Goal: Communication & Community: Participate in discussion

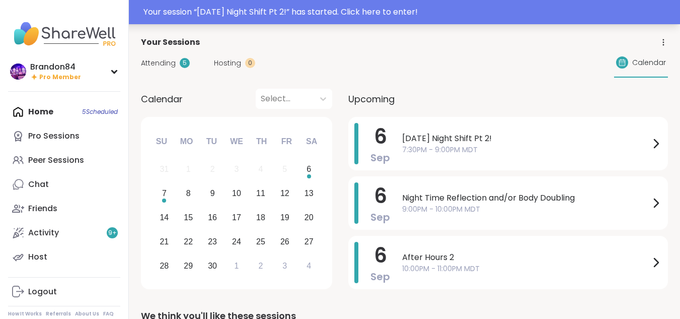
click at [391, 8] on div "Your session “ Saturday Night Shift Pt 2! ” has started. Click here to enter!" at bounding box center [408, 12] width 531 height 12
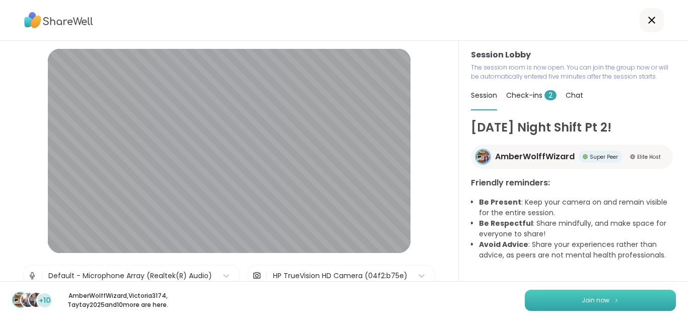
click at [558, 304] on button "Join now" at bounding box center [600, 299] width 151 height 21
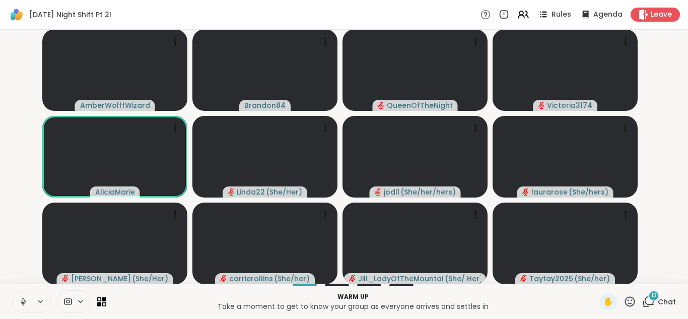
click at [17, 300] on button at bounding box center [22, 301] width 19 height 21
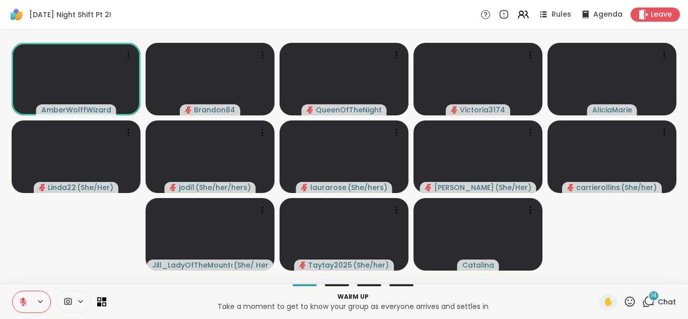
click at [17, 300] on button at bounding box center [22, 301] width 19 height 21
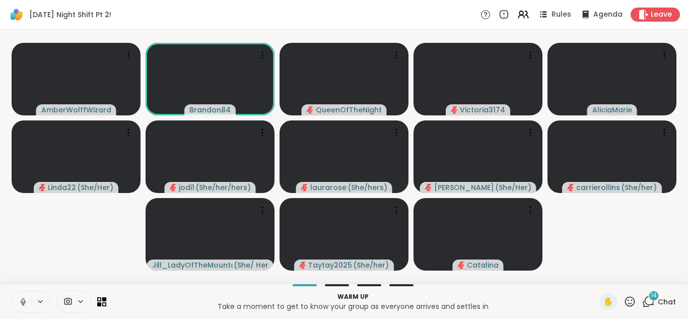
click at [17, 300] on button at bounding box center [22, 301] width 19 height 21
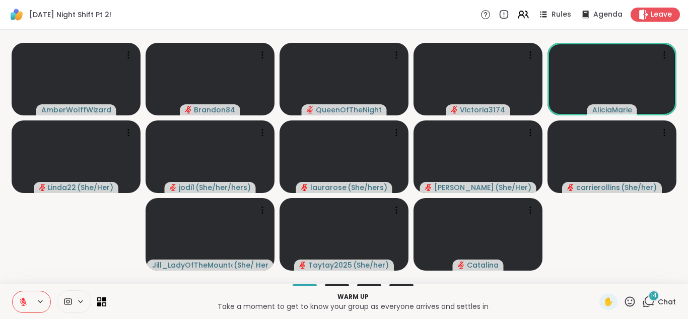
click at [17, 300] on button at bounding box center [22, 301] width 19 height 21
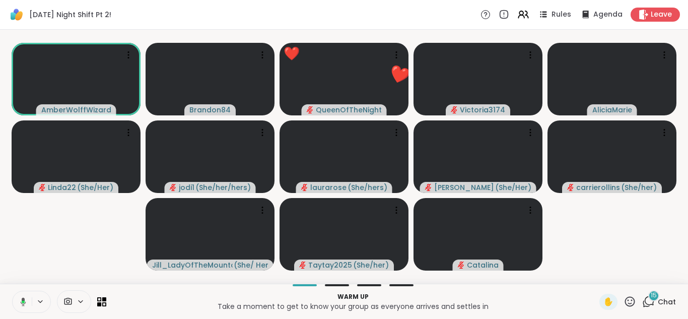
click at [17, 300] on icon at bounding box center [21, 301] width 9 height 9
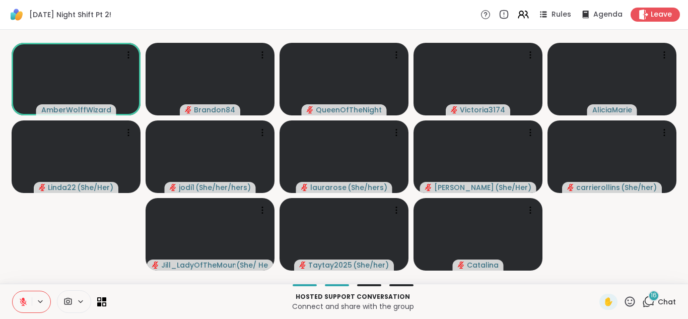
click at [74, 307] on div at bounding box center [74, 301] width 34 height 23
click at [75, 296] on div at bounding box center [74, 301] width 34 height 23
click at [74, 296] on div at bounding box center [74, 301] width 34 height 23
click at [73, 266] on div "HP TrueVision HD Camera" at bounding box center [89, 265] width 102 height 12
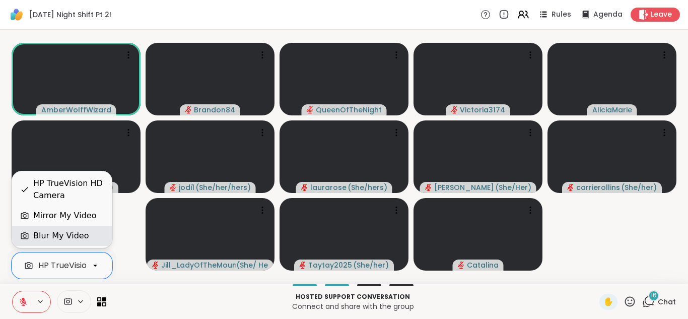
scroll to position [0, 39]
click at [75, 236] on div "Blur My Video" at bounding box center [60, 236] width 55 height 12
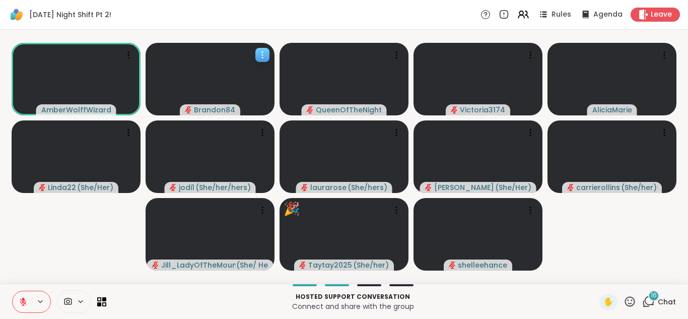
click at [258, 51] on icon at bounding box center [262, 55] width 10 height 10
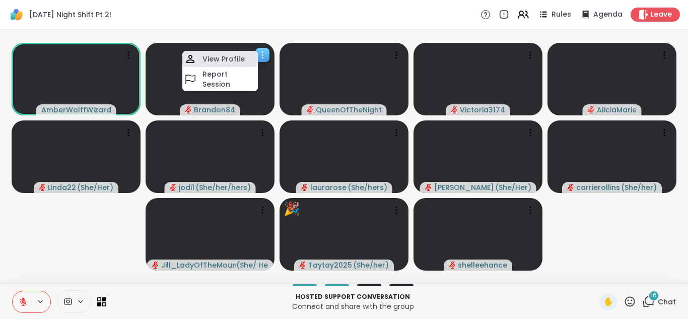
click at [207, 59] on h4 "View Profile" at bounding box center [223, 59] width 42 height 10
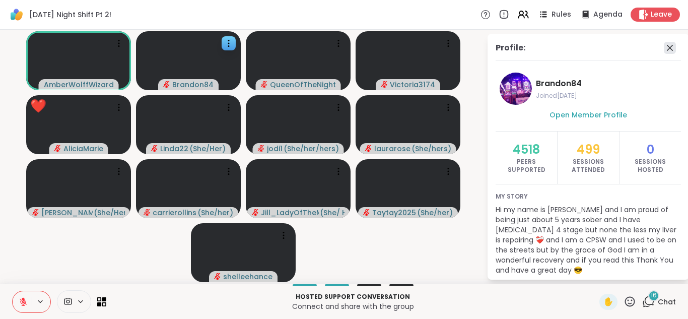
click at [664, 46] on icon at bounding box center [670, 48] width 12 height 12
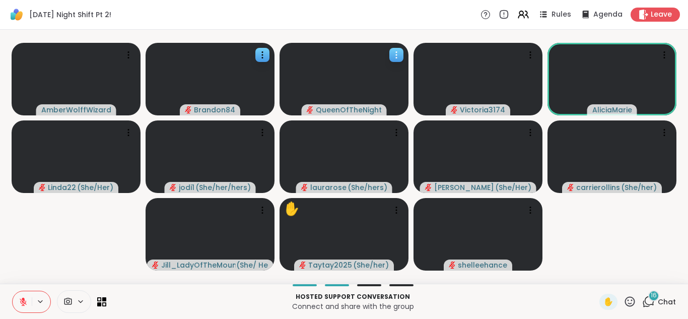
click at [393, 55] on icon at bounding box center [396, 55] width 10 height 10
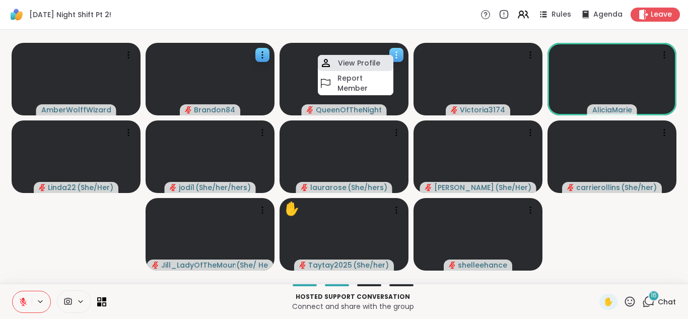
click at [367, 62] on h4 "View Profile" at bounding box center [359, 63] width 42 height 10
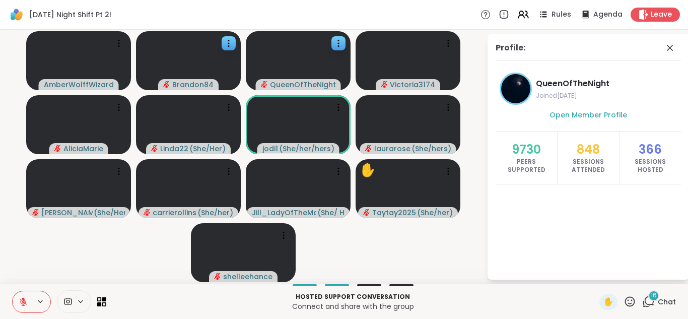
click at [658, 299] on span "Chat" at bounding box center [667, 302] width 18 height 10
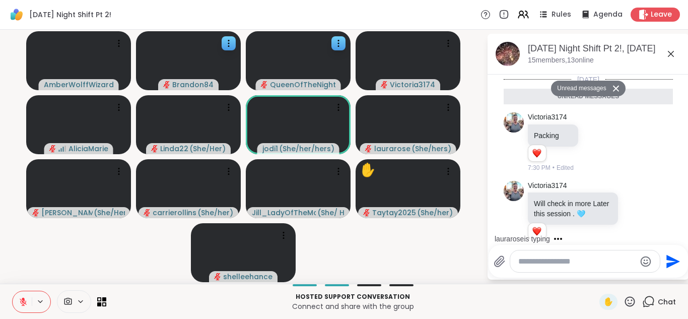
click at [527, 262] on textarea "Type your message" at bounding box center [576, 261] width 117 height 10
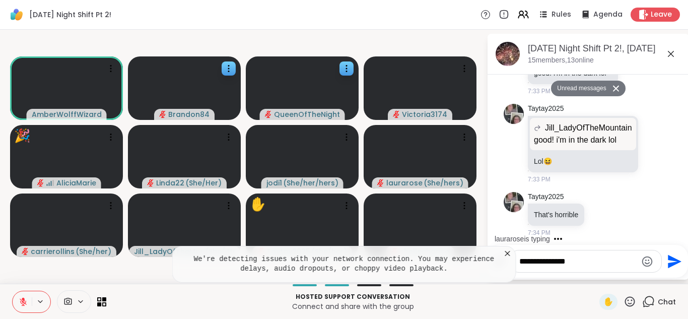
type textarea "**********"
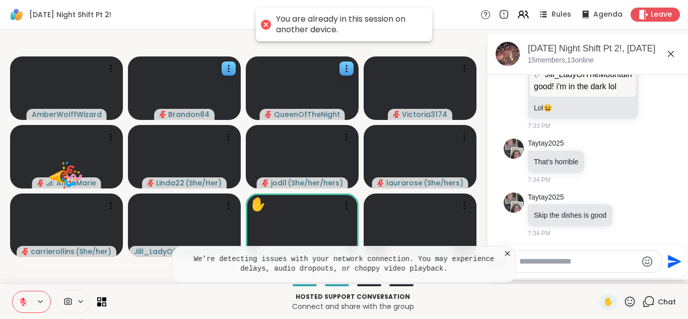
scroll to position [1276, 0]
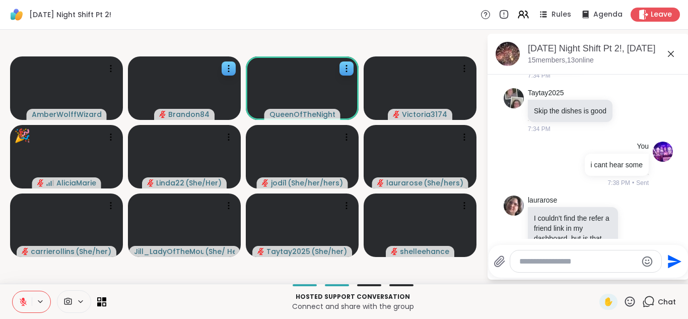
click at [522, 261] on textarea "Type your message" at bounding box center [577, 261] width 117 height 10
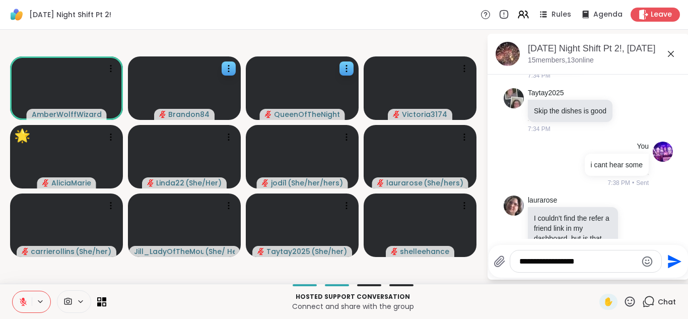
type textarea "**********"
click at [670, 256] on icon "Send" at bounding box center [675, 261] width 14 height 14
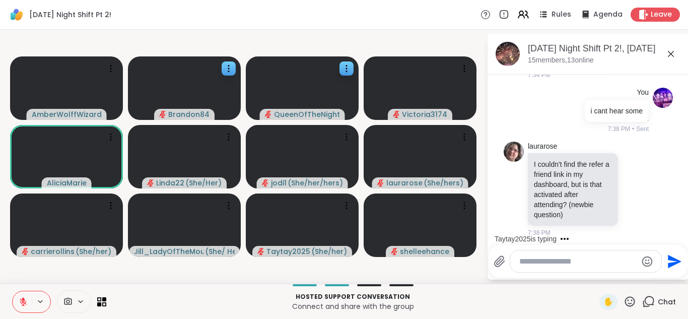
click at [589, 263] on textarea "Type your message" at bounding box center [577, 261] width 117 height 10
type textarea "********"
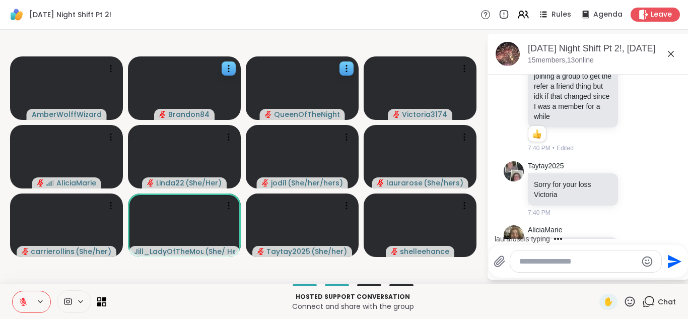
scroll to position [1834, 0]
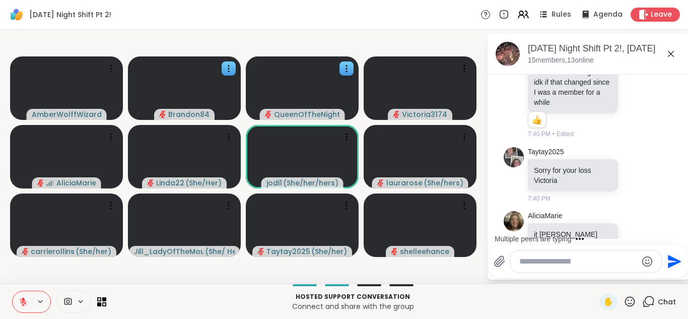
click at [626, 299] on icon at bounding box center [629, 301] width 13 height 13
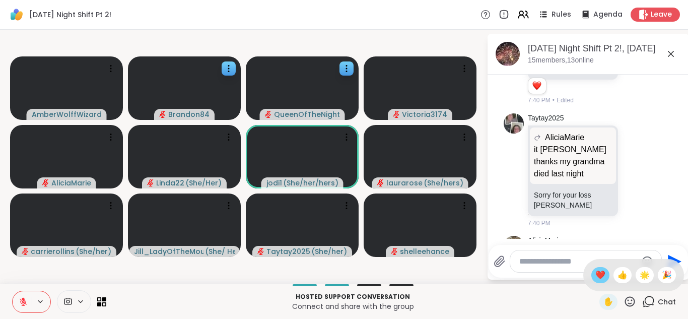
scroll to position [2074, 0]
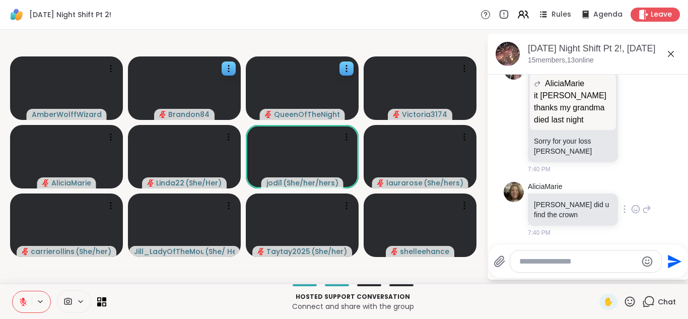
click at [631, 204] on icon at bounding box center [635, 209] width 9 height 10
click at [587, 188] on div "Select Reaction: Joy" at bounding box center [591, 192] width 9 height 9
click at [642, 210] on icon at bounding box center [646, 216] width 9 height 12
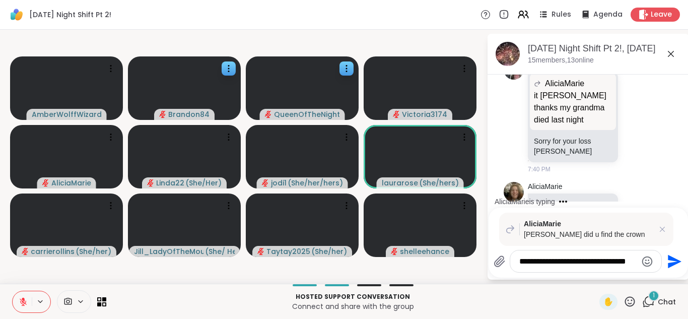
scroll to position [2179, 0]
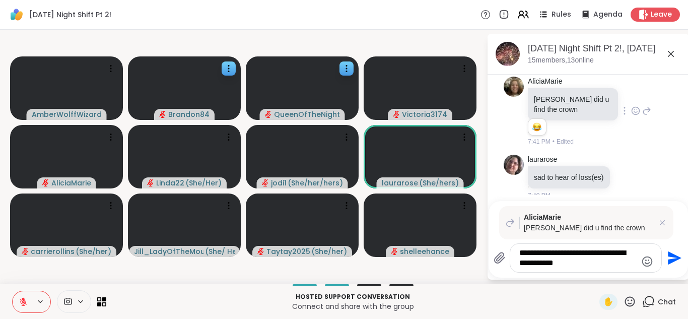
type textarea "**********"
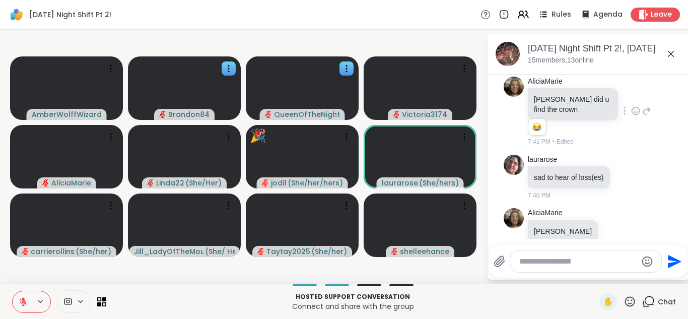
scroll to position [2262, 0]
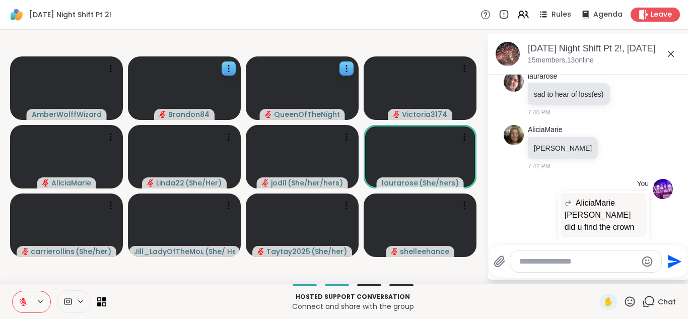
click at [22, 298] on icon at bounding box center [23, 301] width 9 height 9
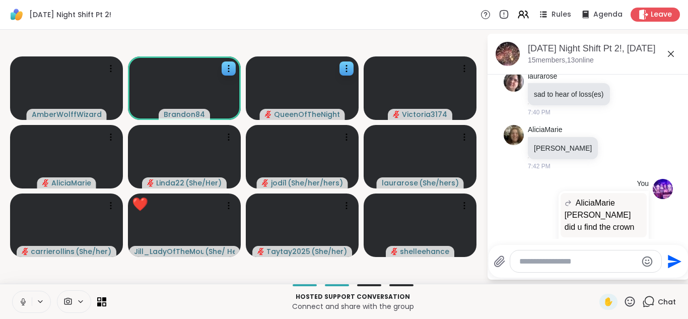
click at [22, 298] on icon at bounding box center [23, 301] width 9 height 9
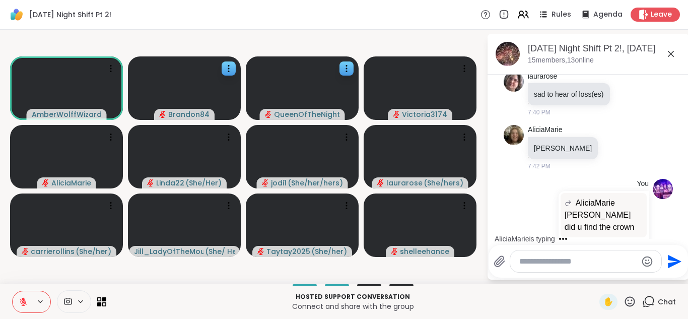
click at [22, 298] on icon at bounding box center [23, 301] width 9 height 9
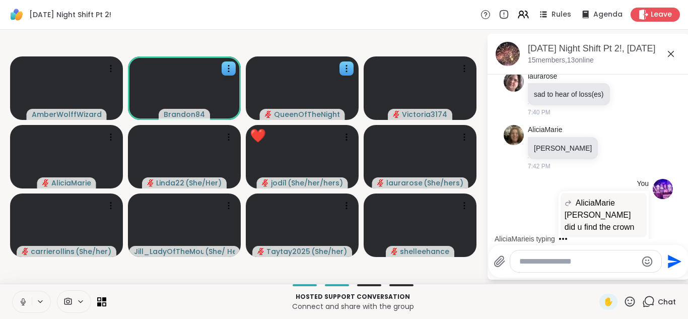
click at [22, 298] on icon at bounding box center [23, 301] width 9 height 9
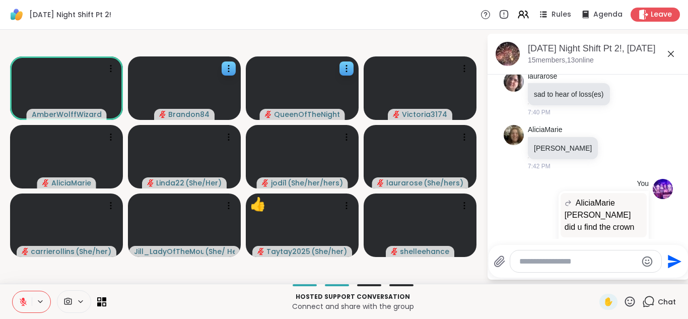
scroll to position [2326, 0]
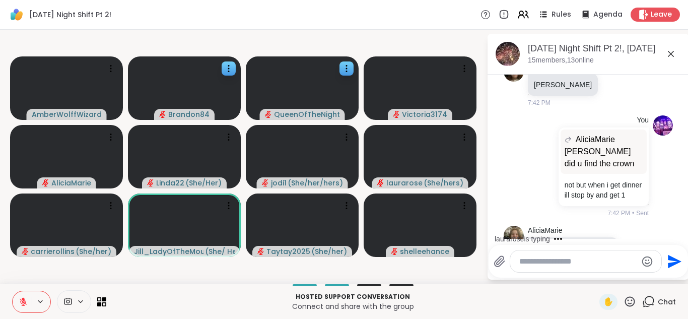
click at [614, 300] on div "✋" at bounding box center [617, 302] width 37 height 16
click at [623, 301] on icon at bounding box center [629, 301] width 13 height 13
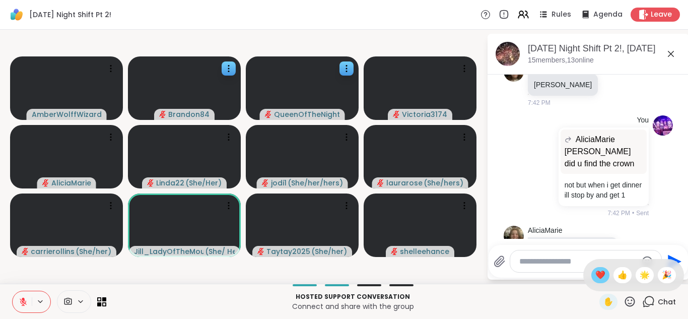
click at [595, 273] on span "❤️" at bounding box center [600, 275] width 10 height 12
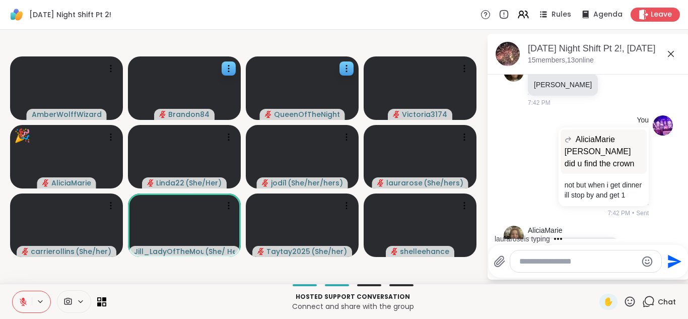
click at [623, 302] on icon at bounding box center [629, 301] width 13 height 13
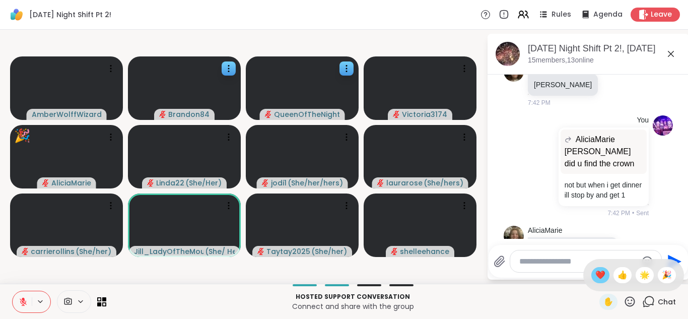
click at [595, 279] on span "❤️" at bounding box center [600, 275] width 10 height 12
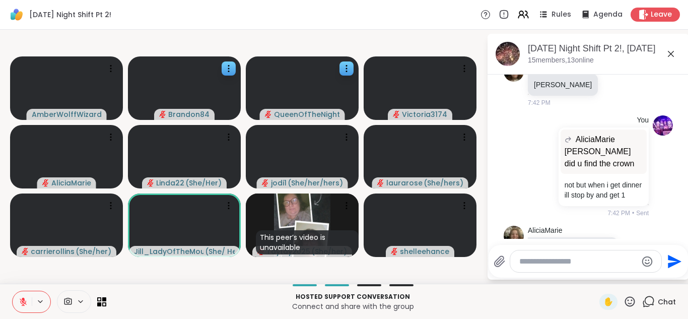
click at [625, 300] on icon at bounding box center [630, 301] width 10 height 10
click at [662, 275] on span "🎉" at bounding box center [667, 275] width 10 height 12
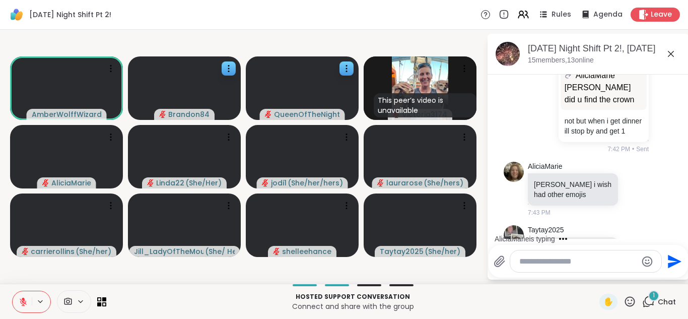
scroll to position [2534, 0]
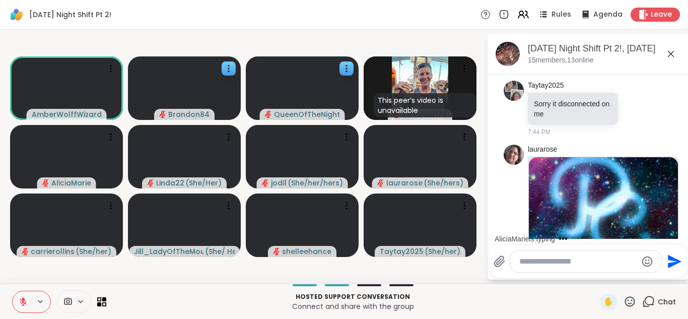
click at [24, 297] on icon at bounding box center [23, 301] width 9 height 9
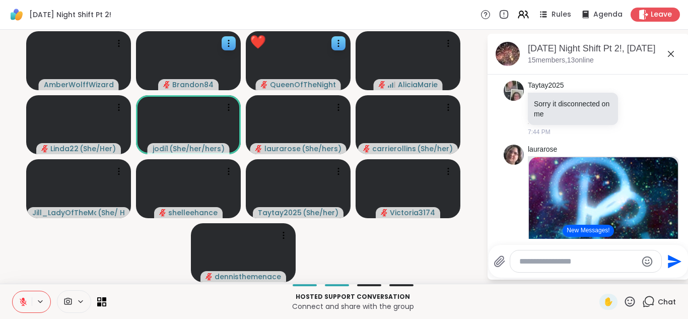
click at [13, 291] on button at bounding box center [22, 301] width 19 height 21
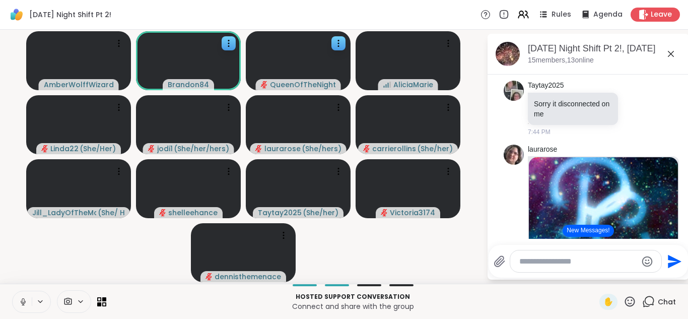
click at [17, 305] on button at bounding box center [22, 301] width 19 height 21
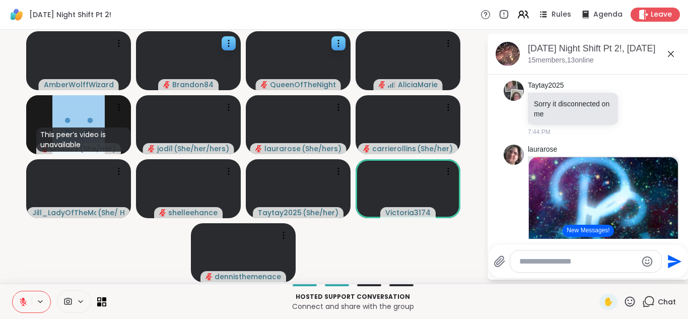
click at [543, 258] on textarea "Type your message" at bounding box center [577, 261] width 117 height 10
type textarea "*"
drag, startPoint x: 543, startPoint y: 258, endPoint x: 69, endPoint y: 299, distance: 476.0
click at [69, 299] on icon at bounding box center [67, 302] width 9 height 10
click at [83, 262] on div "HP TrueVision HD Camera" at bounding box center [89, 265] width 102 height 12
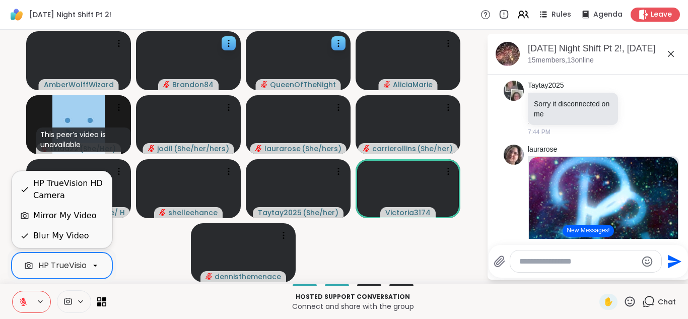
scroll to position [0, 39]
click at [55, 241] on div "Blur My Video" at bounding box center [60, 236] width 55 height 12
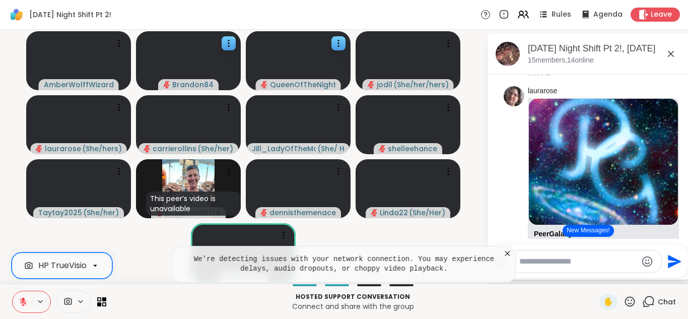
scroll to position [2488, 0]
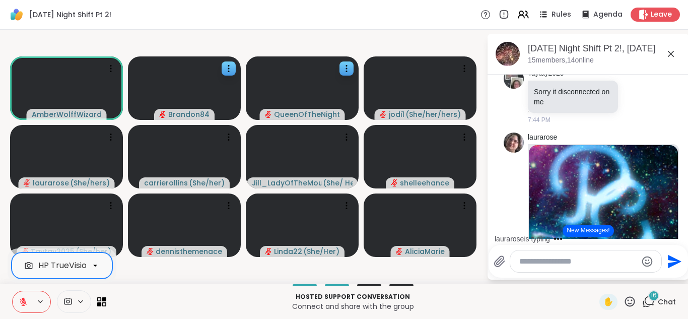
click at [19, 296] on button at bounding box center [22, 301] width 19 height 21
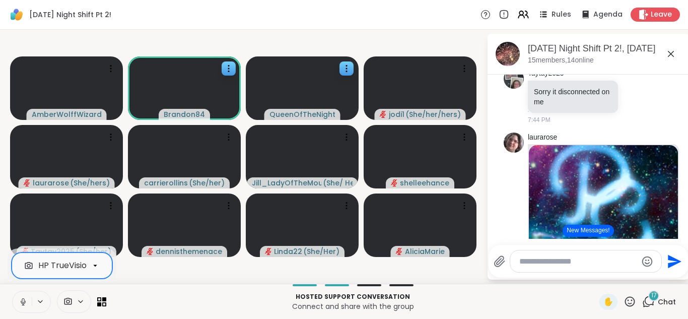
click at [19, 296] on button at bounding box center [22, 301] width 19 height 21
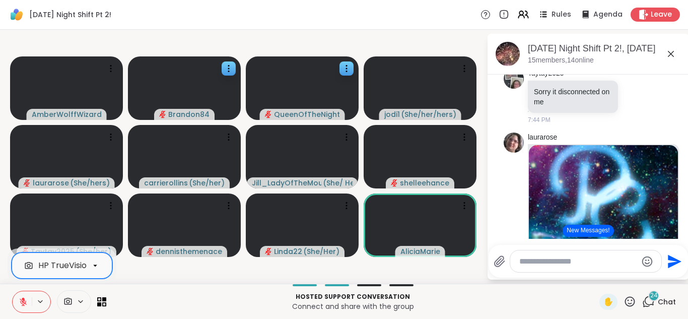
click at [13, 291] on button at bounding box center [22, 301] width 19 height 21
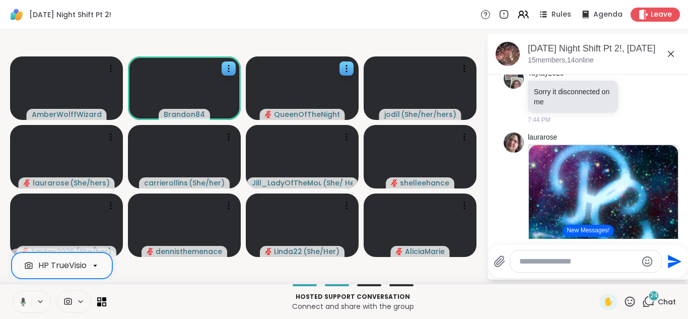
click at [11, 291] on button at bounding box center [21, 301] width 21 height 21
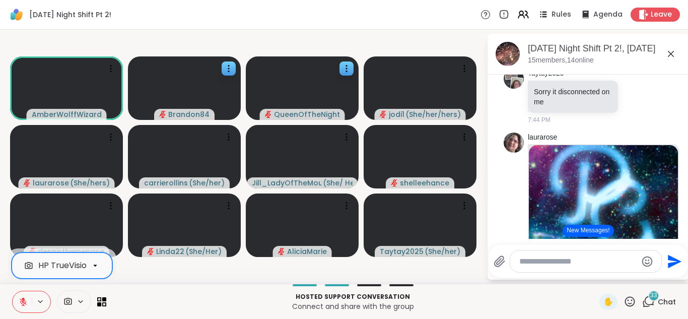
click at [13, 291] on button at bounding box center [22, 301] width 19 height 21
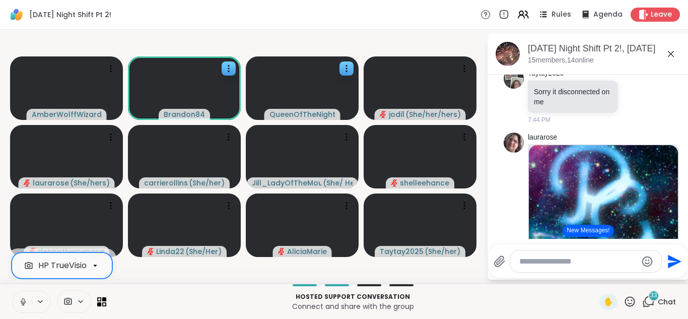
click at [13, 291] on button at bounding box center [22, 301] width 19 height 21
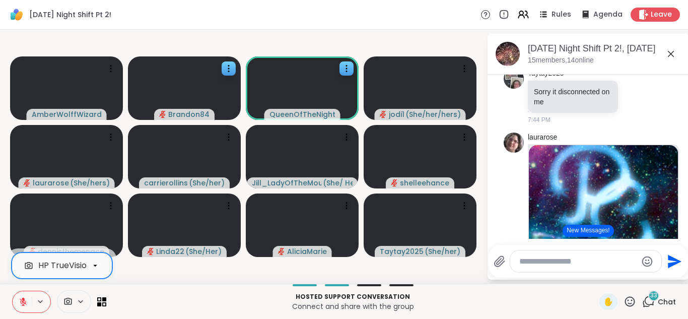
click at [524, 263] on textarea "Type your message" at bounding box center [577, 261] width 117 height 10
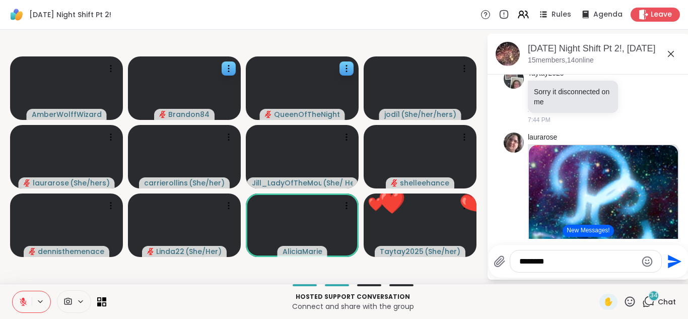
type textarea "*********"
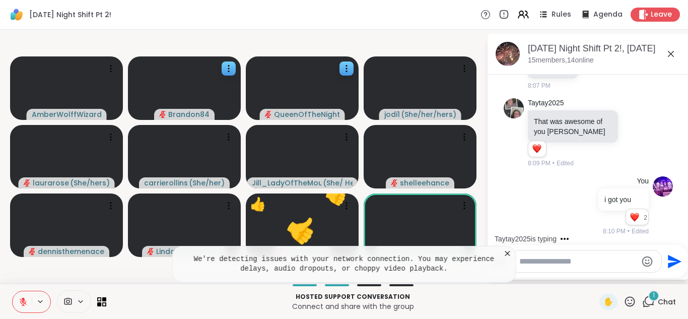
scroll to position [6244, 0]
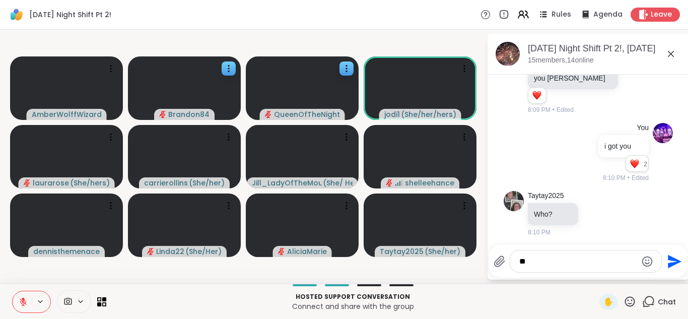
type textarea "***"
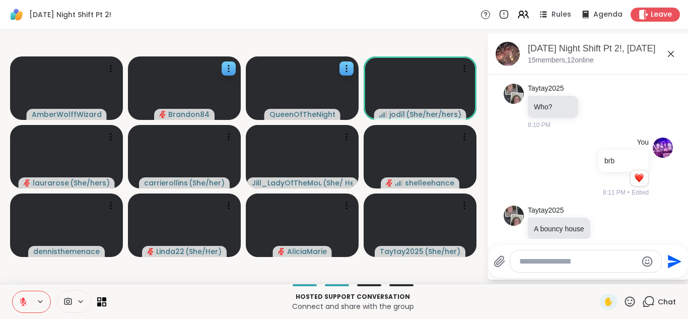
scroll to position [6419, 0]
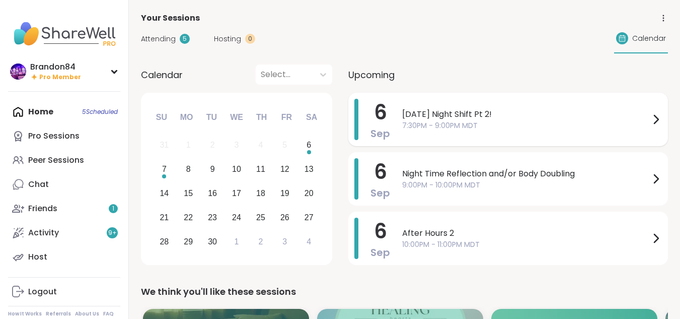
click at [407, 115] on span "[DATE] Night Shift Pt 2!" at bounding box center [526, 114] width 248 height 12
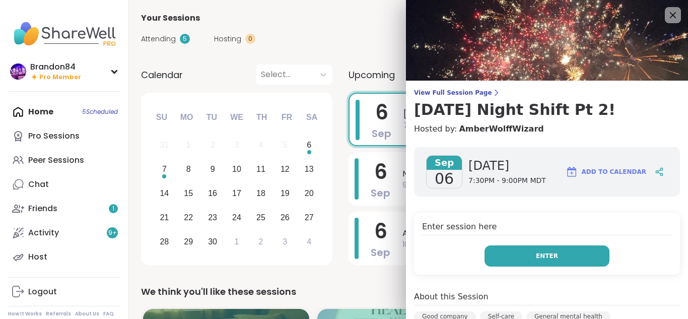
click at [525, 249] on button "Enter" at bounding box center [546, 255] width 125 height 21
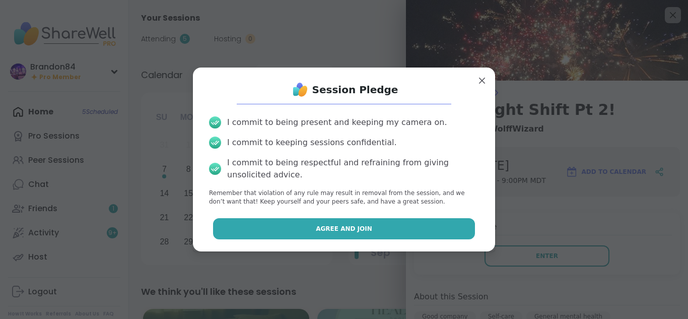
click at [390, 221] on button "Agree and Join" at bounding box center [344, 228] width 262 height 21
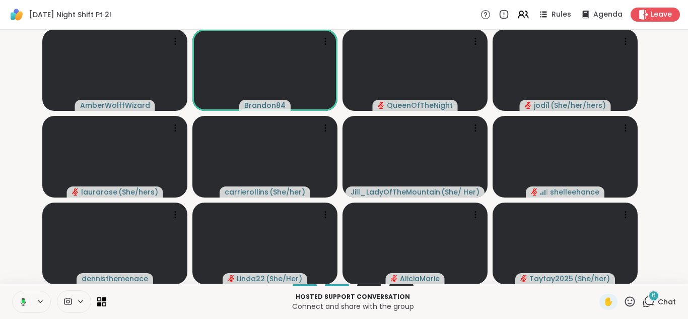
drag, startPoint x: 15, startPoint y: 304, endPoint x: 25, endPoint y: 305, distance: 9.6
click at [26, 305] on button at bounding box center [21, 301] width 21 height 21
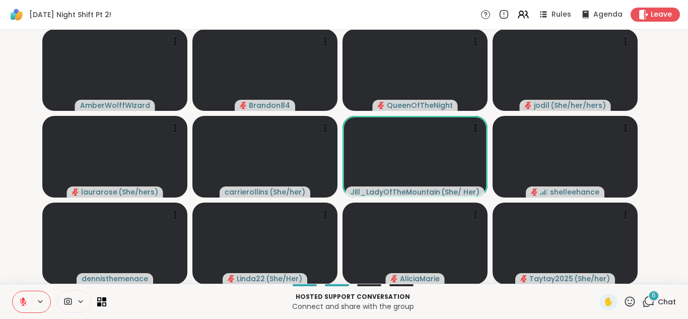
click at [26, 305] on icon at bounding box center [23, 301] width 9 height 9
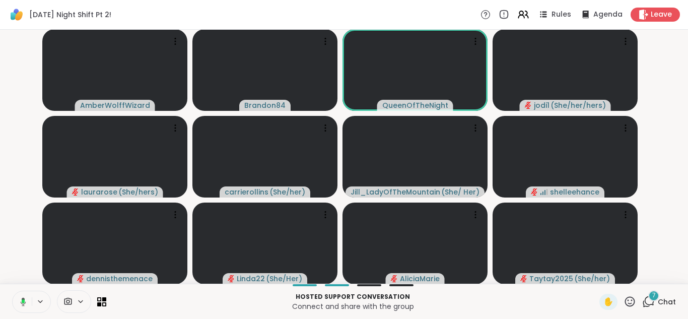
click at [11, 291] on button at bounding box center [21, 301] width 21 height 21
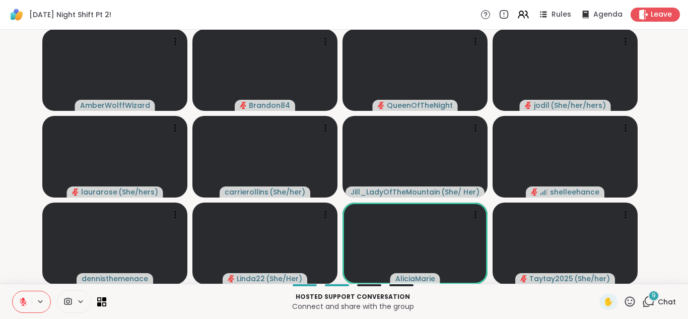
click at [26, 305] on icon at bounding box center [23, 301] width 9 height 9
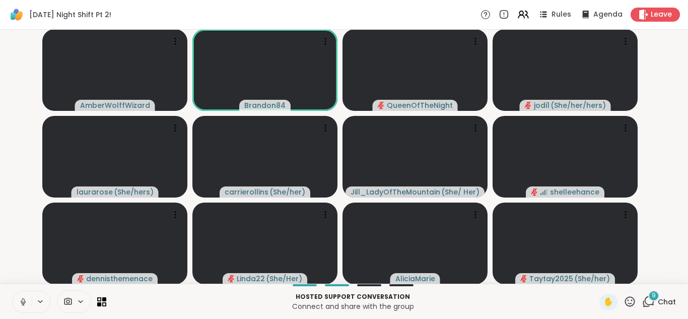
click at [13, 291] on button at bounding box center [22, 301] width 19 height 21
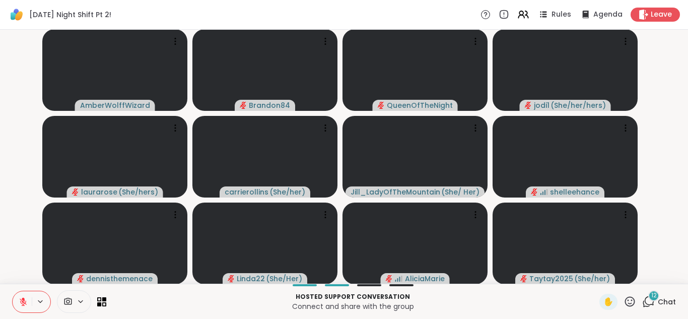
click at [13, 291] on button at bounding box center [22, 301] width 19 height 21
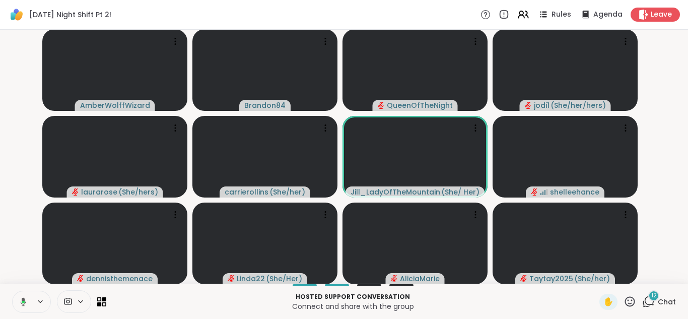
click at [11, 291] on button at bounding box center [21, 301] width 21 height 21
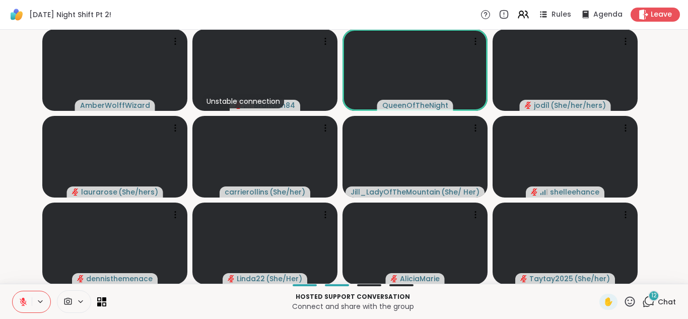
click at [13, 291] on button at bounding box center [22, 301] width 19 height 21
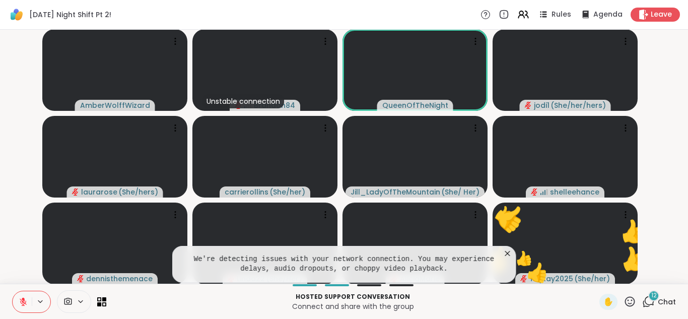
click at [13, 291] on button at bounding box center [22, 301] width 19 height 21
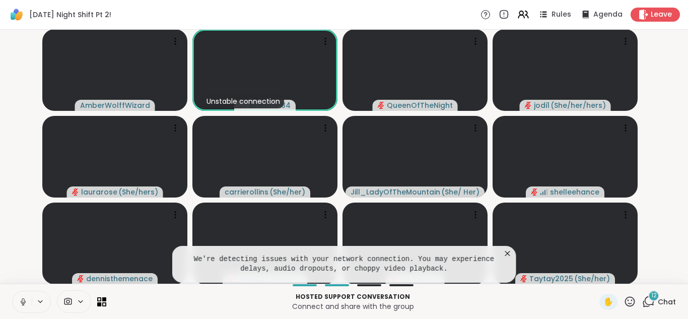
click at [13, 291] on button at bounding box center [22, 301] width 19 height 21
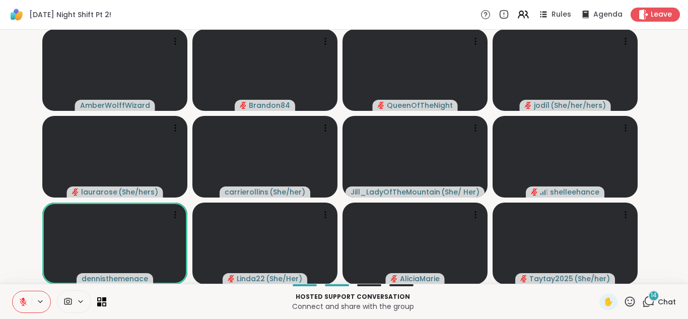
click at [13, 291] on button at bounding box center [22, 301] width 19 height 21
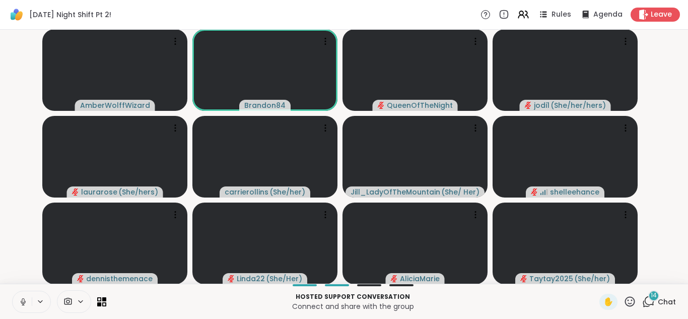
click at [13, 291] on button at bounding box center [22, 301] width 19 height 21
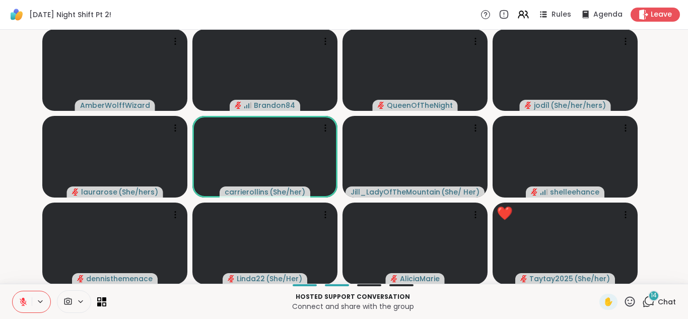
click at [13, 291] on button at bounding box center [22, 301] width 19 height 21
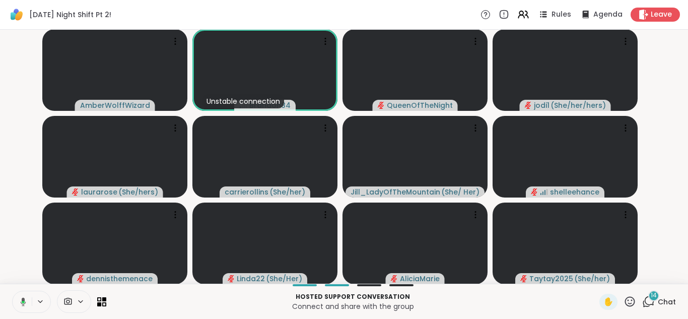
click at [11, 291] on button at bounding box center [21, 301] width 21 height 21
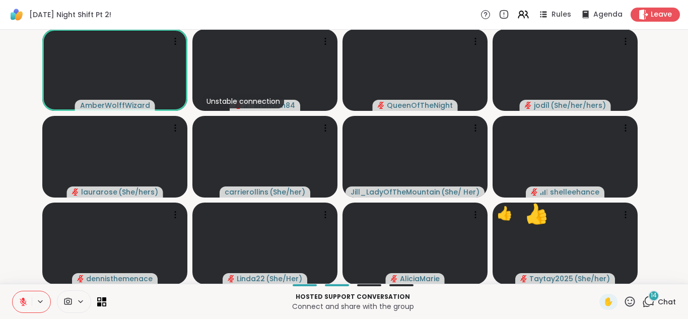
click at [13, 291] on button at bounding box center [22, 301] width 19 height 21
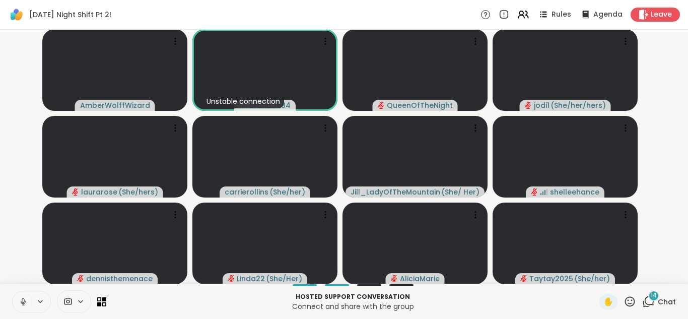
click at [13, 291] on button at bounding box center [22, 301] width 19 height 21
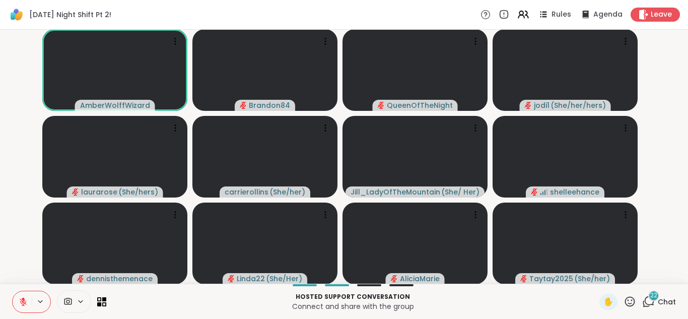
click at [193, 292] on p "Hosted support conversation" at bounding box center [352, 296] width 481 height 9
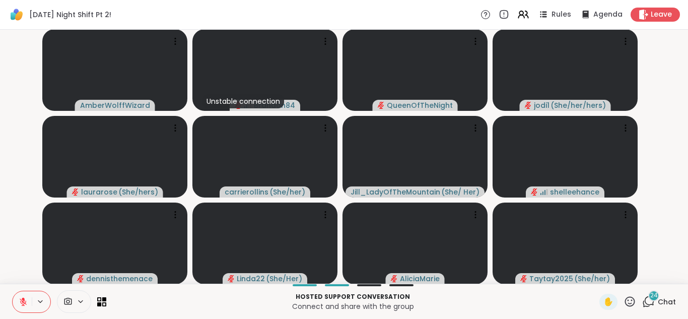
click at [23, 298] on icon at bounding box center [23, 299] width 3 height 4
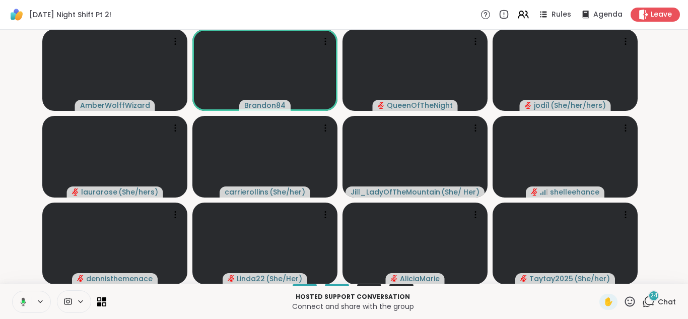
click at [23, 298] on icon at bounding box center [24, 301] width 6 height 9
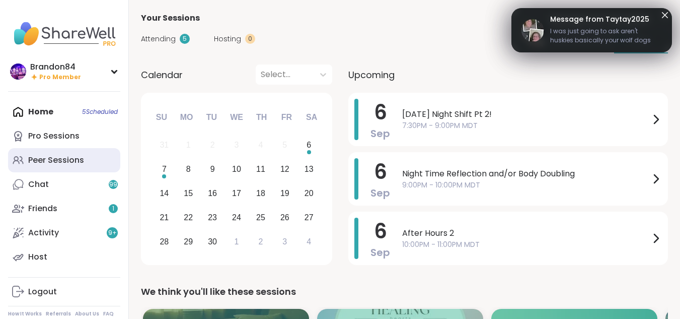
click at [50, 164] on div "Peer Sessions" at bounding box center [56, 160] width 56 height 11
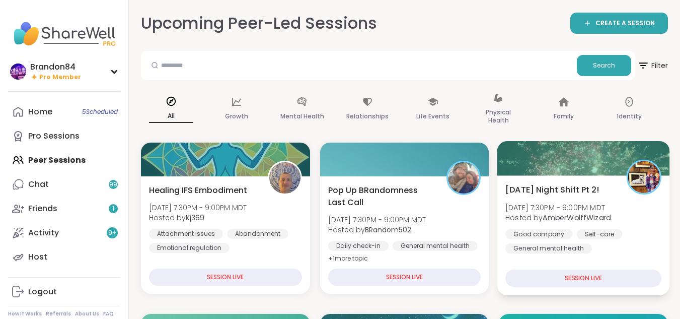
click at [551, 194] on span "[DATE] Night Shift Pt 2!" at bounding box center [552, 189] width 94 height 12
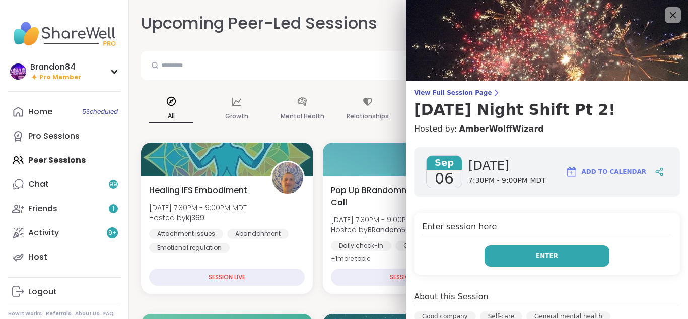
click at [528, 250] on button "Enter" at bounding box center [546, 255] width 125 height 21
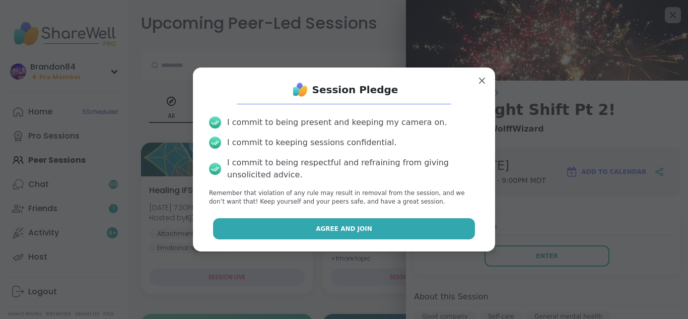
click at [391, 231] on button "Agree and Join" at bounding box center [344, 228] width 262 height 21
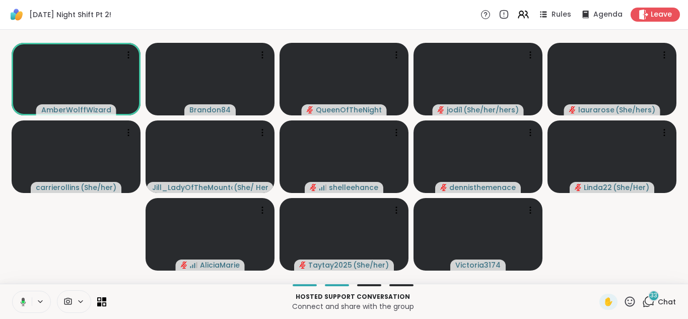
click at [642, 301] on icon at bounding box center [648, 301] width 13 height 13
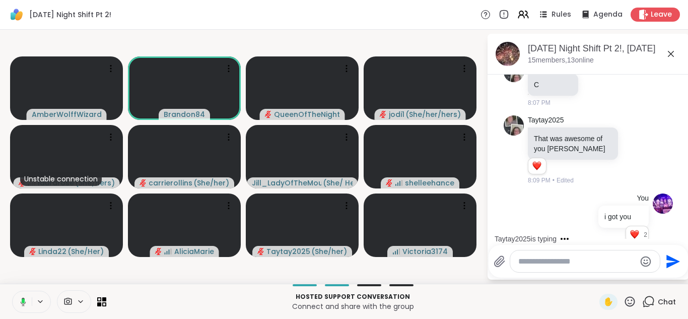
scroll to position [6026, 0]
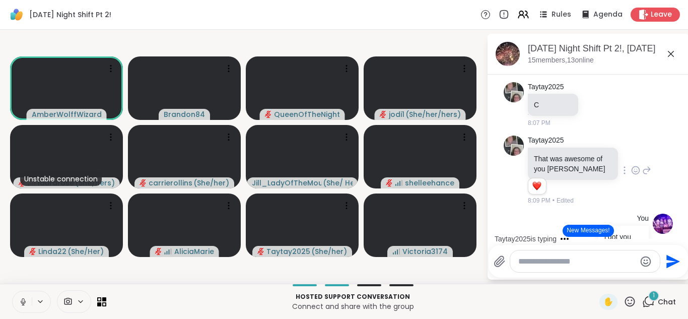
click at [642, 176] on icon at bounding box center [646, 170] width 9 height 12
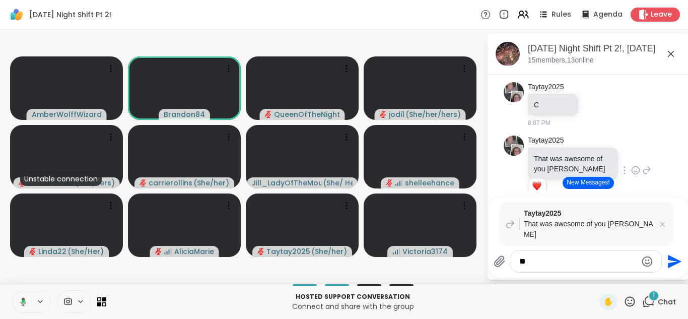
type textarea "*"
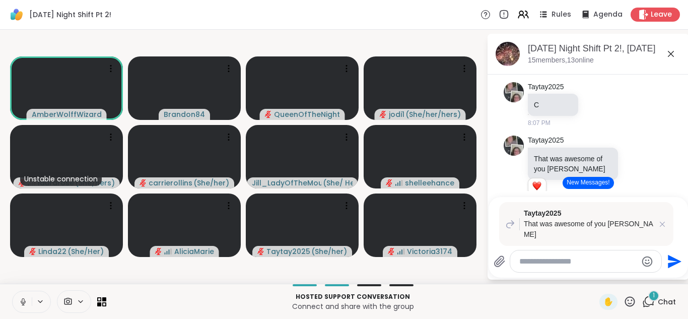
click at [23, 298] on icon at bounding box center [23, 300] width 3 height 5
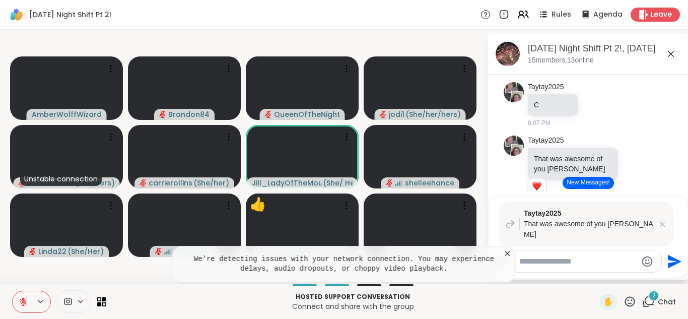
click at [537, 261] on textarea "Type your message" at bounding box center [577, 261] width 117 height 10
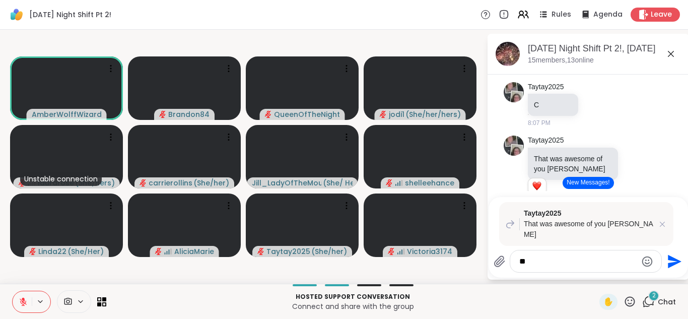
type textarea "*"
type textarea "**********"
click at [672, 255] on icon "Send" at bounding box center [673, 261] width 16 height 16
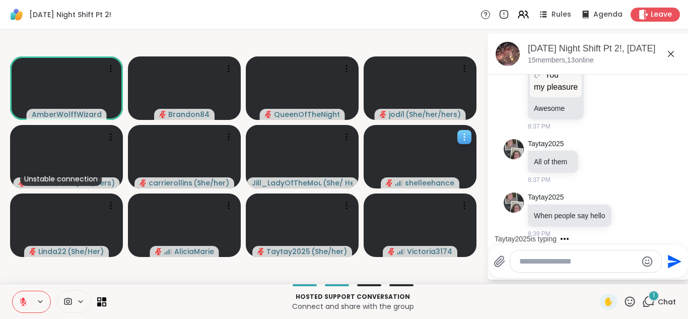
scroll to position [9331, 0]
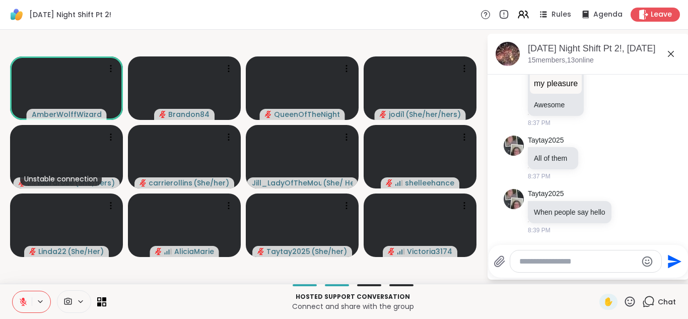
click at [531, 260] on textarea "Type your message" at bounding box center [577, 261] width 117 height 10
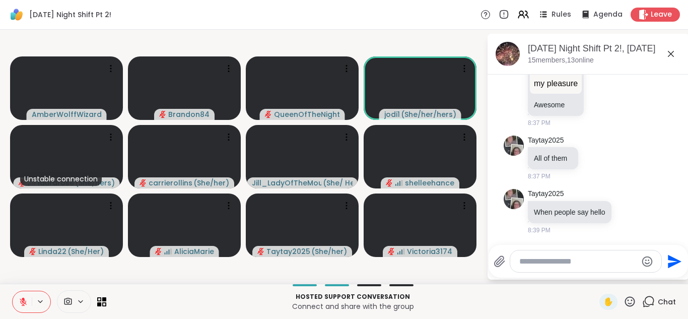
type textarea "*"
click at [22, 301] on icon at bounding box center [23, 301] width 7 height 7
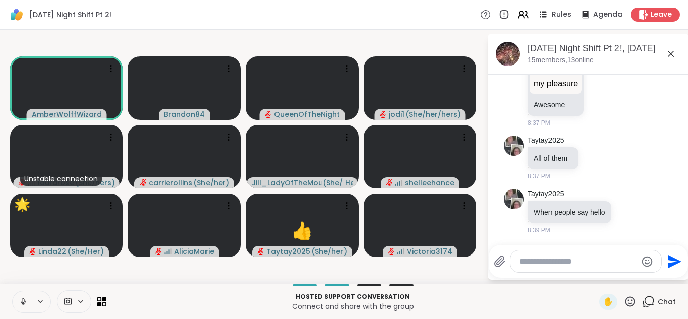
click at [13, 291] on button at bounding box center [22, 301] width 19 height 21
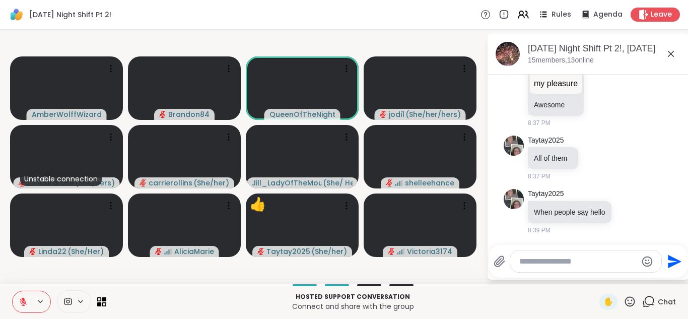
click at [644, 267] on icon "Emoji picker" at bounding box center [647, 261] width 12 height 12
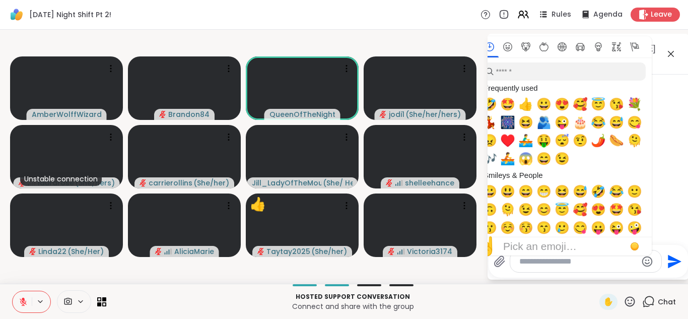
click at [644, 261] on icon "Emoji picker" at bounding box center [647, 261] width 12 height 12
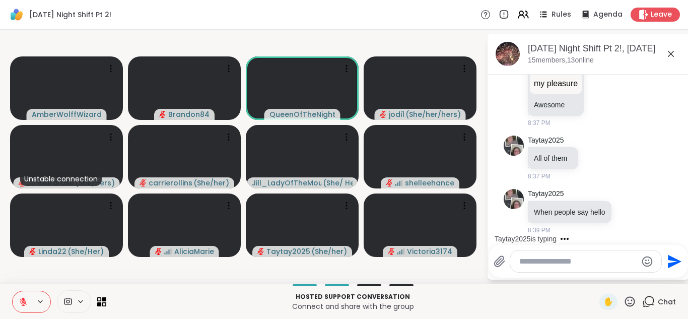
click at [647, 258] on icon "Emoji picker" at bounding box center [647, 261] width 12 height 12
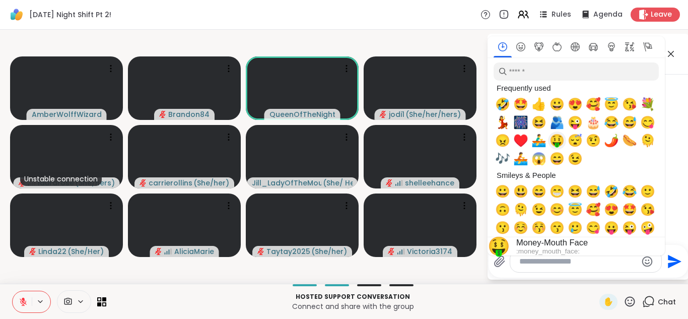
click at [503, 102] on span "🤣" at bounding box center [502, 104] width 15 height 14
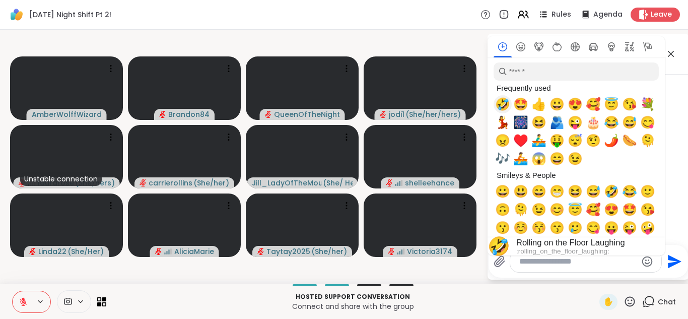
type textarea "**********"
click at [669, 266] on icon "Send" at bounding box center [675, 261] width 14 height 14
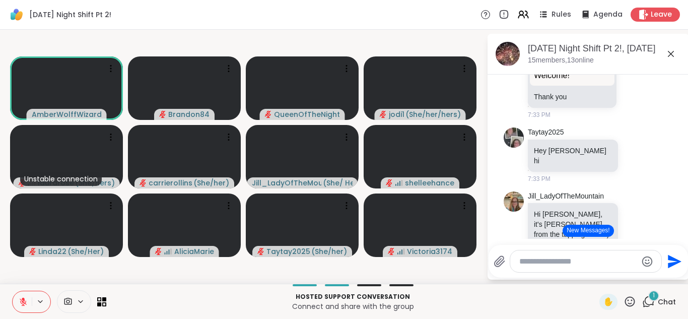
scroll to position [544, 0]
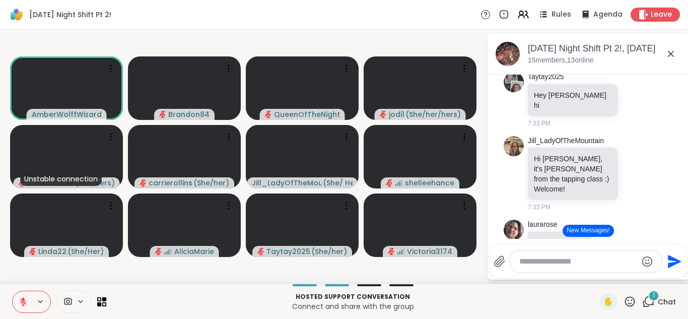
click at [26, 300] on icon at bounding box center [23, 301] width 9 height 9
click at [13, 291] on button at bounding box center [22, 301] width 19 height 21
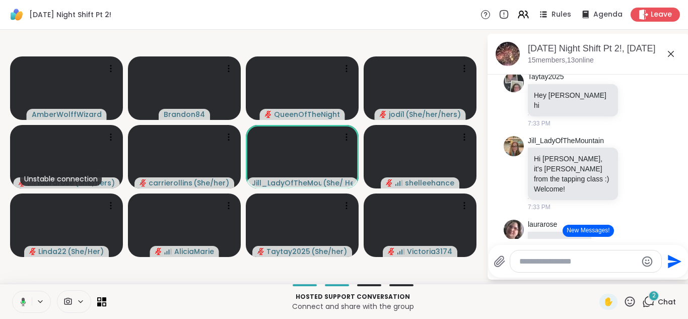
click at [11, 291] on button at bounding box center [21, 301] width 21 height 21
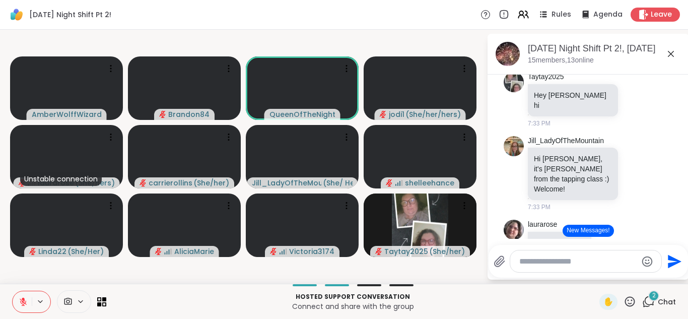
click at [569, 226] on button "New Messages!" at bounding box center [587, 231] width 51 height 12
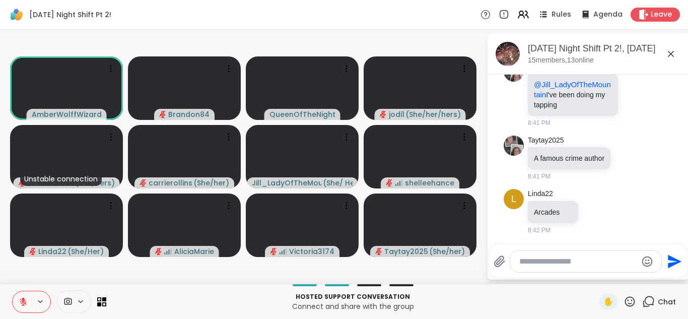
scroll to position [9630, 0]
click at [19, 299] on icon at bounding box center [23, 301] width 9 height 9
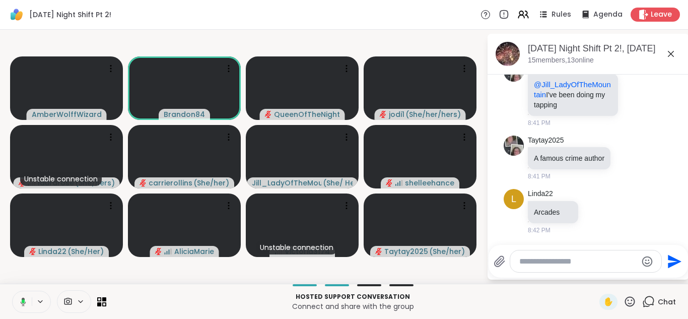
click at [11, 291] on button at bounding box center [21, 301] width 21 height 21
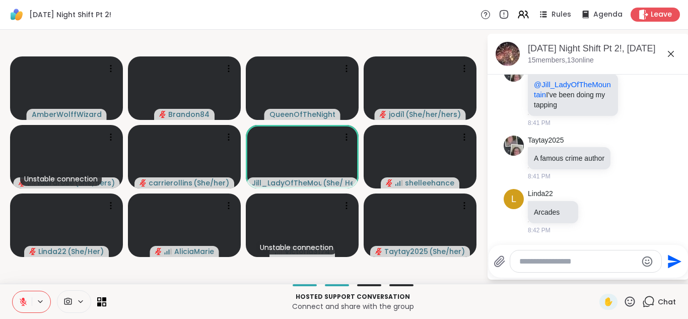
click at [13, 291] on button at bounding box center [22, 301] width 19 height 21
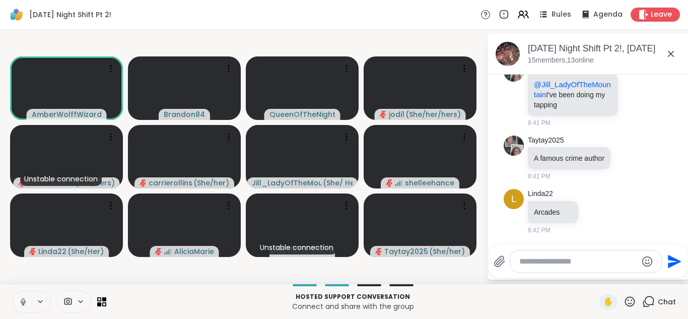
click at [13, 291] on button at bounding box center [22, 301] width 19 height 21
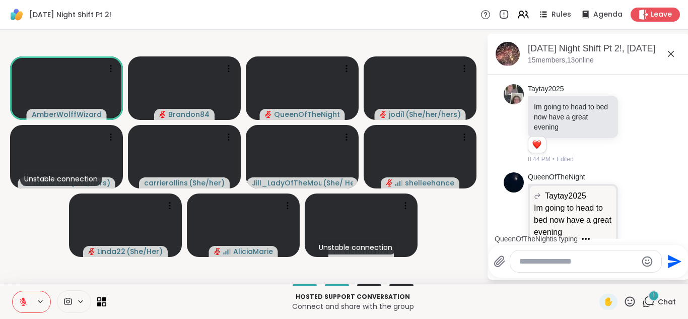
scroll to position [9840, 0]
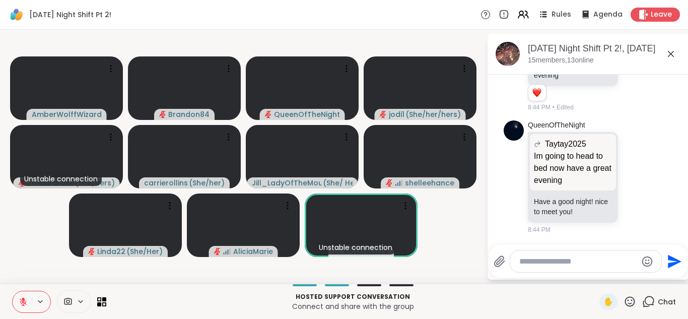
click at [80, 301] on icon at bounding box center [81, 301] width 8 height 9
click at [47, 271] on div "HP TrueVision HD Camera" at bounding box center [89, 265] width 102 height 12
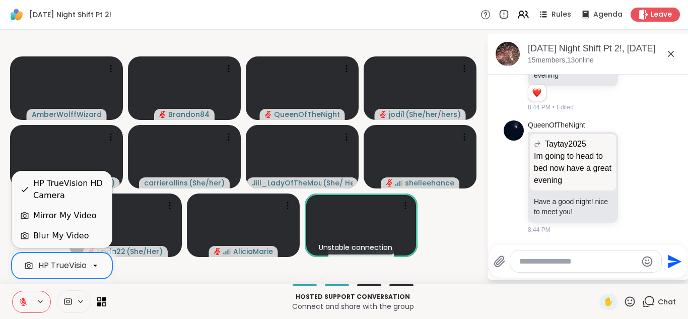
scroll to position [0, 39]
click at [35, 235] on div "Blur My Video" at bounding box center [60, 236] width 55 height 12
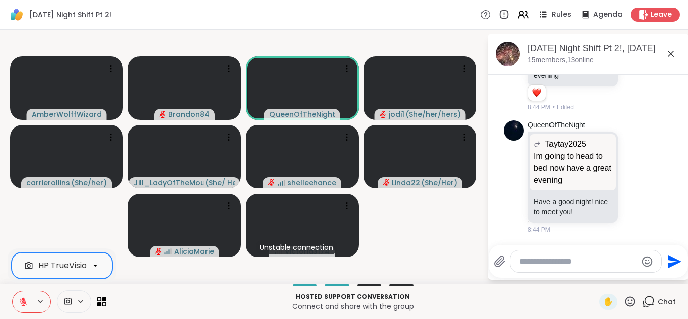
click at [18, 297] on button at bounding box center [22, 301] width 19 height 21
click at [68, 302] on icon at bounding box center [67, 302] width 9 height 10
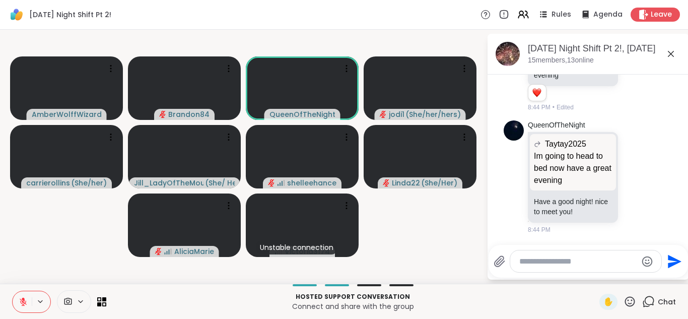
drag, startPoint x: 73, startPoint y: 316, endPoint x: 72, endPoint y: 299, distance: 16.6
click at [72, 299] on div "Hosted support conversation Connect and share with the group ✋ Chat" at bounding box center [344, 300] width 688 height 35
click at [72, 299] on icon at bounding box center [67, 302] width 9 height 10
click at [76, 262] on div "HP TrueVision HD Camera" at bounding box center [89, 265] width 102 height 12
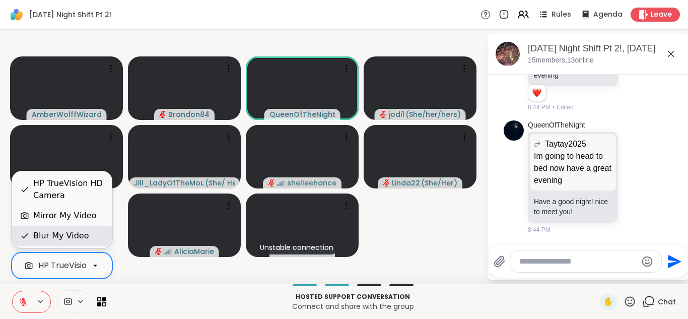
scroll to position [0, 39]
click at [69, 230] on div "Blur My Video" at bounding box center [60, 236] width 55 height 12
click at [69, 234] on div "Blur My Video" at bounding box center [60, 236] width 55 height 12
click at [40, 269] on div "HP TrueVision HD Camera" at bounding box center [89, 265] width 102 height 12
click at [38, 237] on div "Blur My Video" at bounding box center [60, 236] width 55 height 12
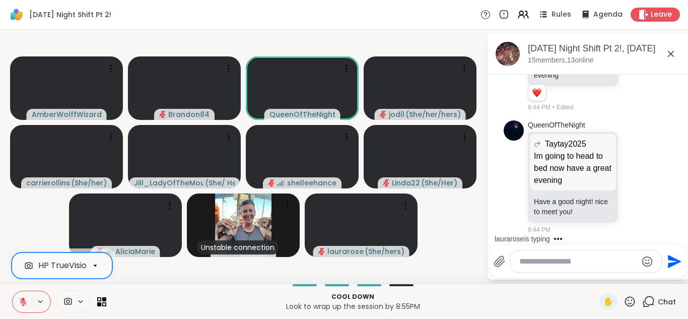
click at [36, 261] on div "HP TrueVision HD Camera" at bounding box center [82, 265] width 117 height 12
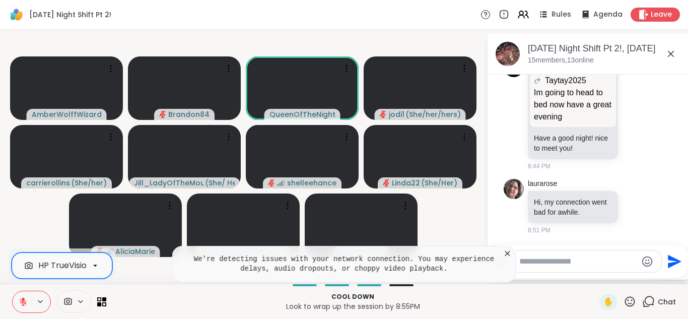
scroll to position [9904, 0]
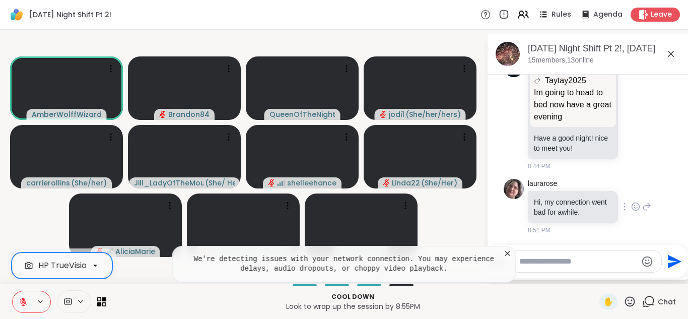
click at [642, 204] on icon at bounding box center [646, 206] width 9 height 12
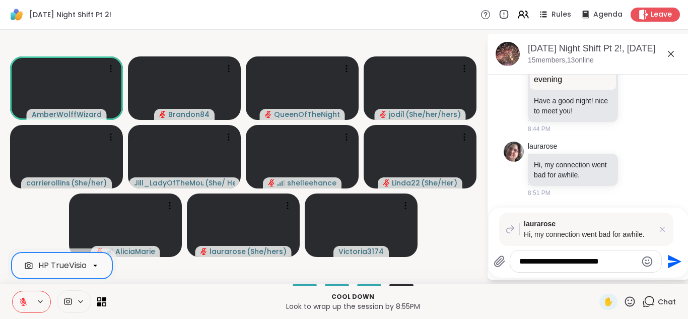
type textarea "**********"
click at [671, 269] on button "Send" at bounding box center [673, 261] width 23 height 23
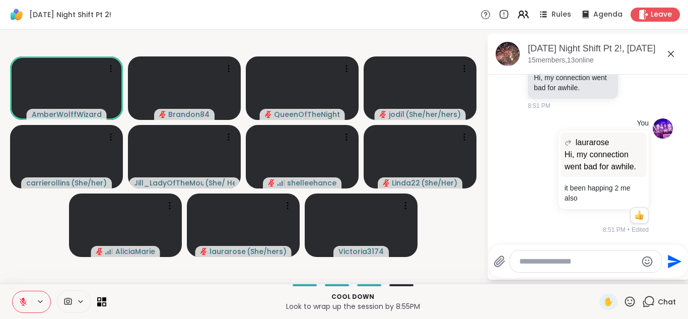
scroll to position [10040, 0]
click at [21, 300] on icon at bounding box center [23, 301] width 9 height 9
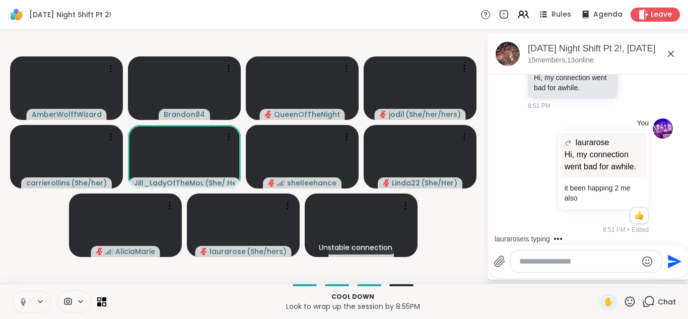
click at [13, 291] on button at bounding box center [22, 301] width 19 height 21
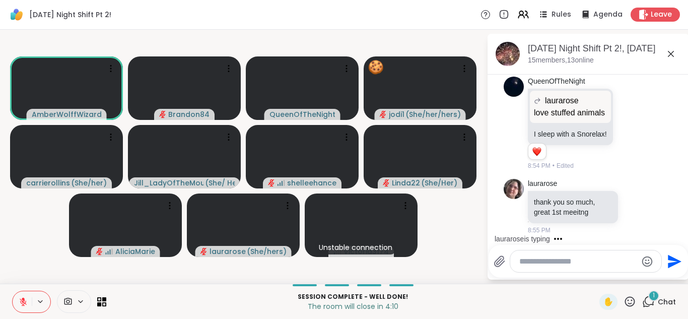
scroll to position [10557, 0]
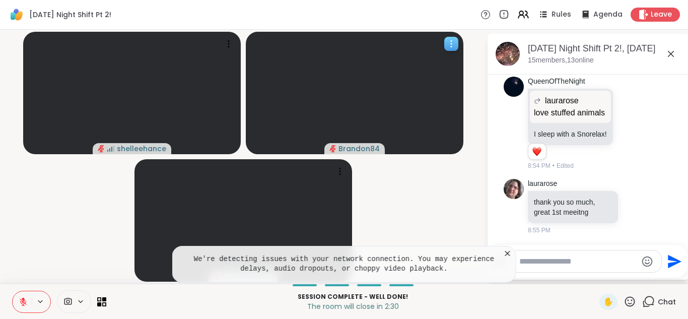
click at [252, 74] on div at bounding box center [355, 93] width 218 height 122
click at [0, 237] on div "shelleehance Brandon84 AliciaMarie [DATE] Night Shift Pt 2!, [DATE] members, 13…" at bounding box center [344, 157] width 688 height 254
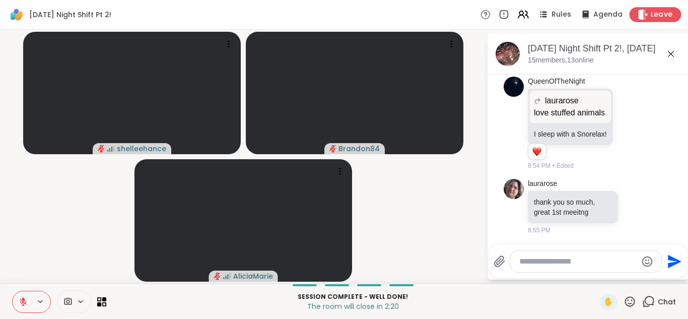
click at [650, 16] on span "Leave" at bounding box center [661, 15] width 22 height 11
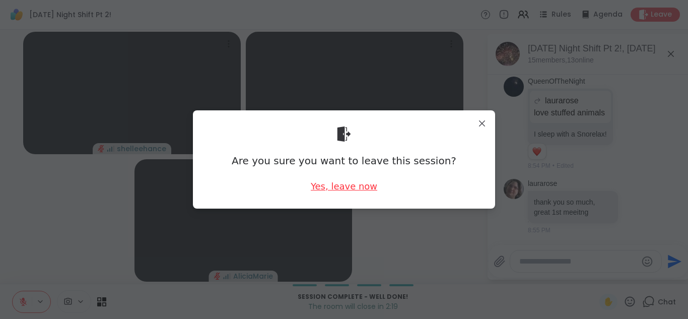
click at [320, 190] on div "Yes, leave now" at bounding box center [344, 186] width 66 height 13
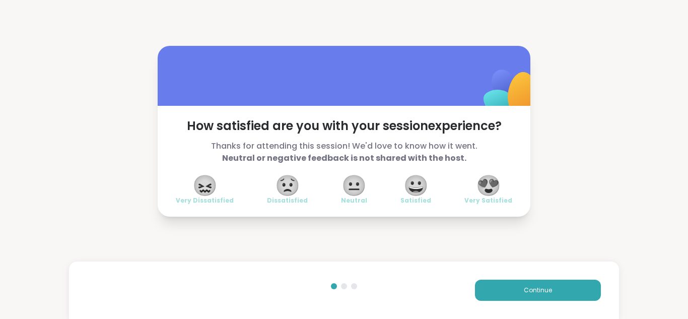
click at [491, 180] on span "😍" at bounding box center [488, 185] width 25 height 18
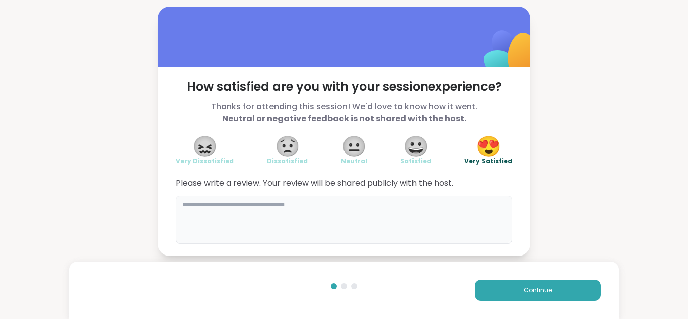
click at [235, 215] on textarea at bounding box center [344, 219] width 336 height 48
type textarea "*"
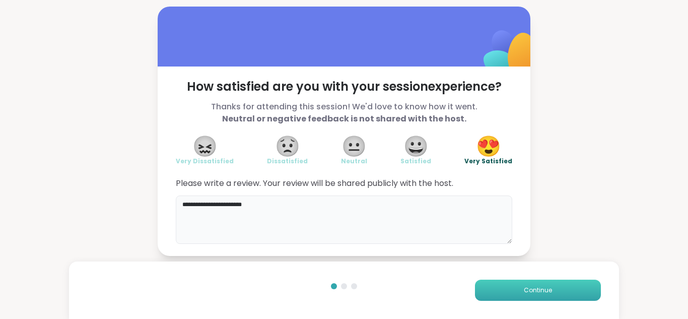
type textarea "**********"
click at [538, 294] on span "Continue" at bounding box center [538, 289] width 28 height 9
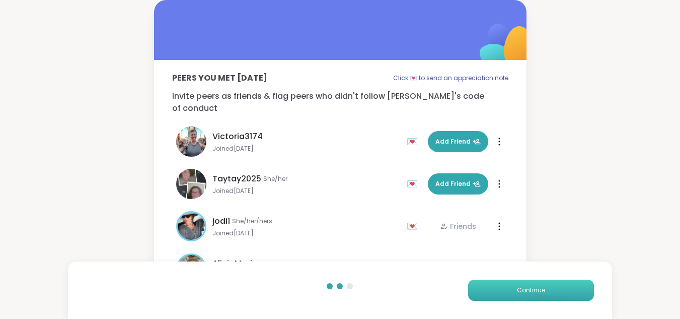
click at [538, 294] on span "Continue" at bounding box center [531, 289] width 28 height 9
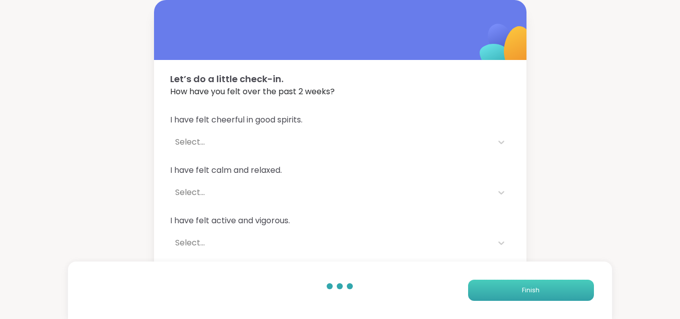
click at [538, 294] on span "Finish" at bounding box center [531, 289] width 18 height 9
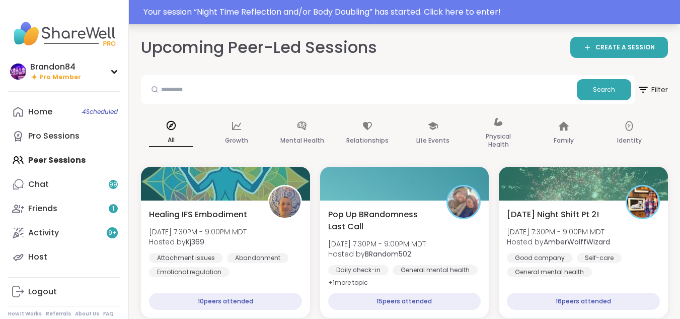
click at [503, 16] on div "Your session “ Night Time Reflection and/or Body Doubling ” has started. Click …" at bounding box center [408, 12] width 531 height 12
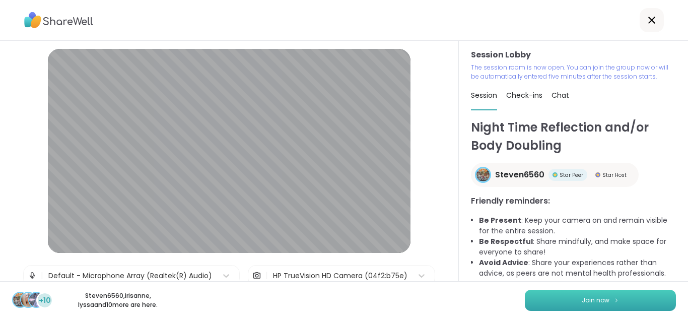
click at [558, 297] on button "Join now" at bounding box center [600, 299] width 151 height 21
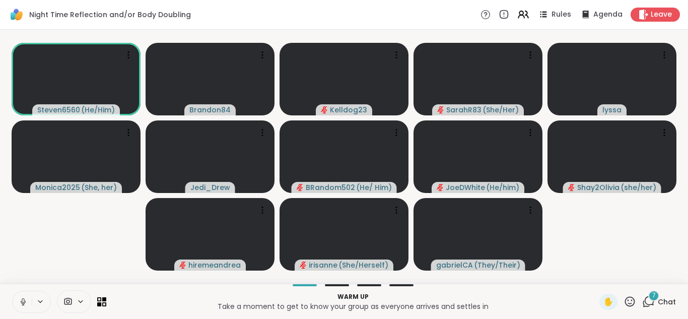
click at [18, 301] on button at bounding box center [22, 301] width 19 height 21
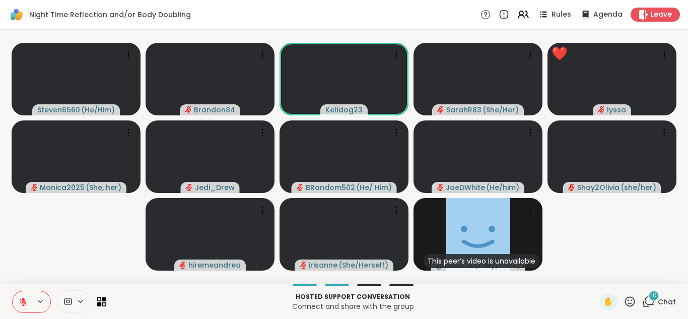
click at [642, 301] on icon at bounding box center [648, 301] width 13 height 13
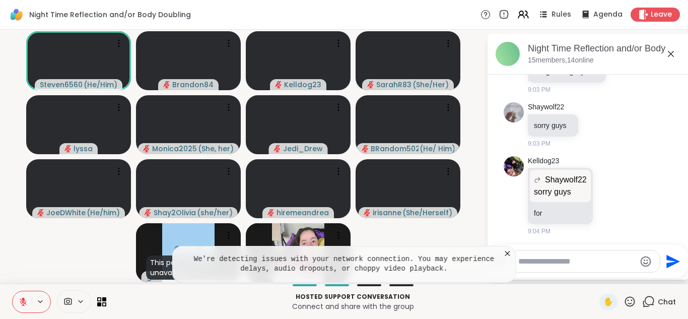
scroll to position [383, 0]
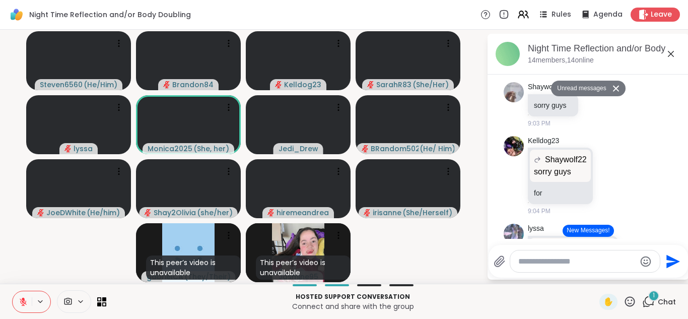
click at [575, 231] on button "New Messages!" at bounding box center [587, 231] width 51 height 12
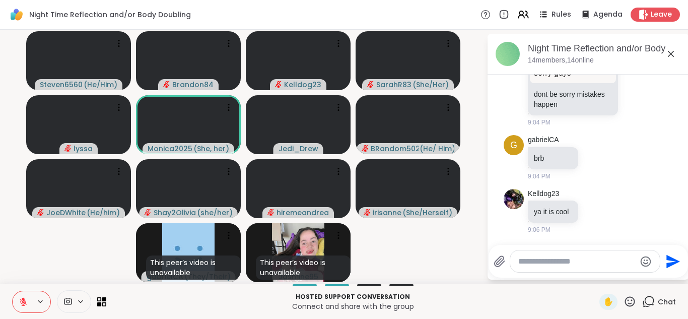
scroll to position [555, 0]
click at [546, 263] on textarea "Type your message" at bounding box center [576, 261] width 117 height 10
type textarea "**********"
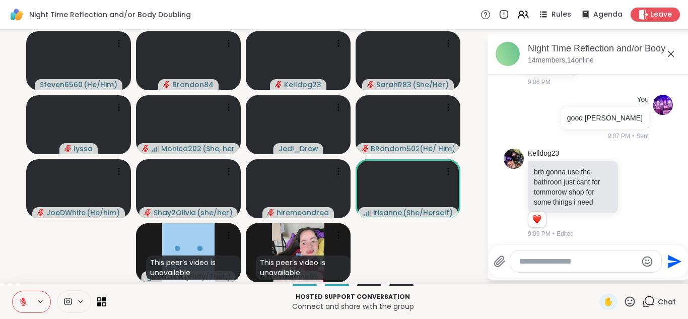
scroll to position [707, 0]
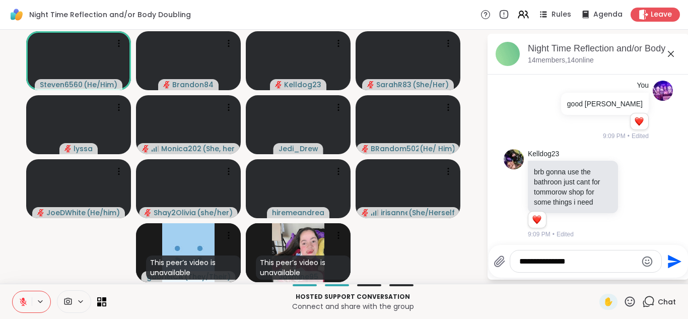
type textarea "**********"
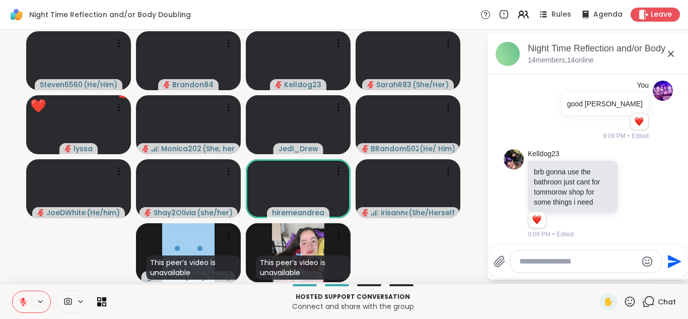
scroll to position [775, 0]
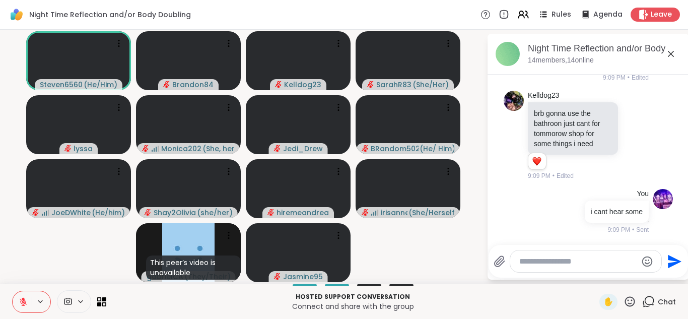
click at [24, 298] on icon at bounding box center [23, 299] width 3 height 4
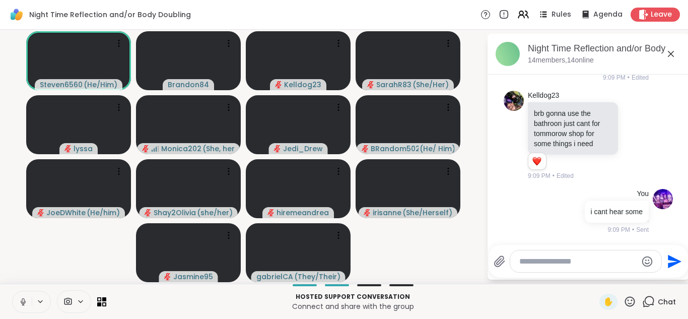
click at [21, 302] on icon at bounding box center [23, 301] width 9 height 9
click at [21, 302] on icon at bounding box center [23, 301] width 7 height 7
click at [21, 302] on icon at bounding box center [24, 301] width 6 height 9
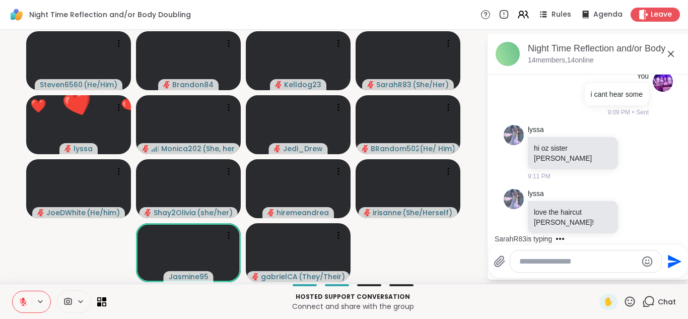
scroll to position [980, 0]
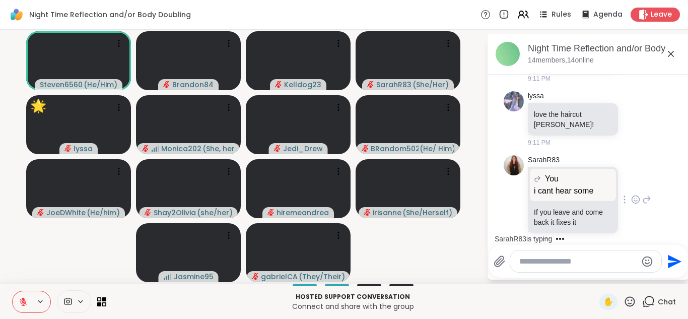
click at [643, 196] on icon at bounding box center [646, 199] width 7 height 7
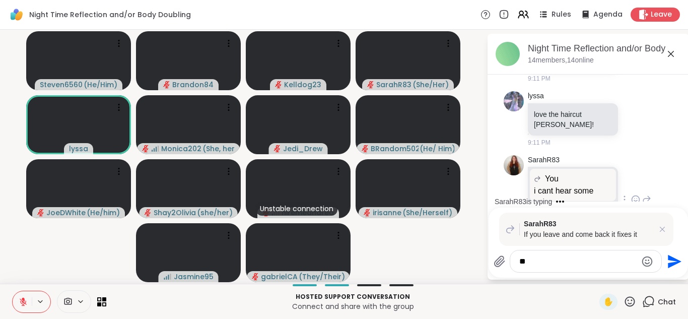
scroll to position [1081, 0]
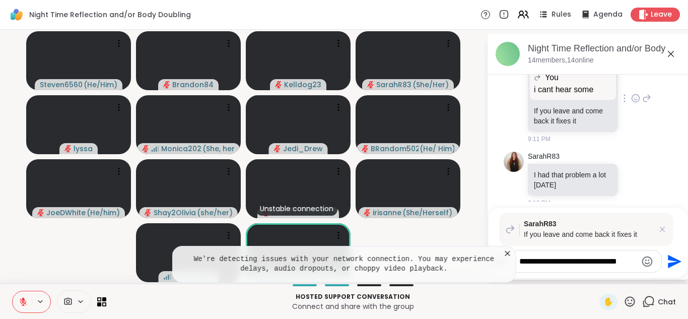
type textarea "**********"
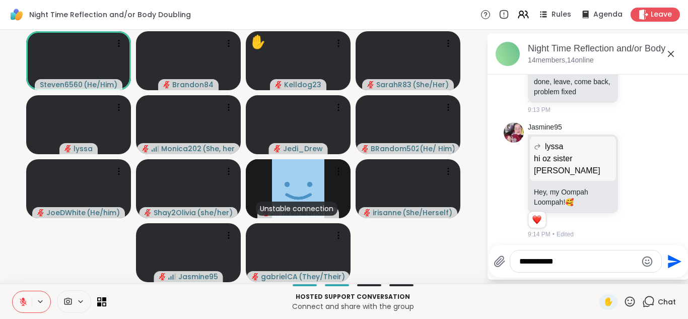
scroll to position [1578, 0]
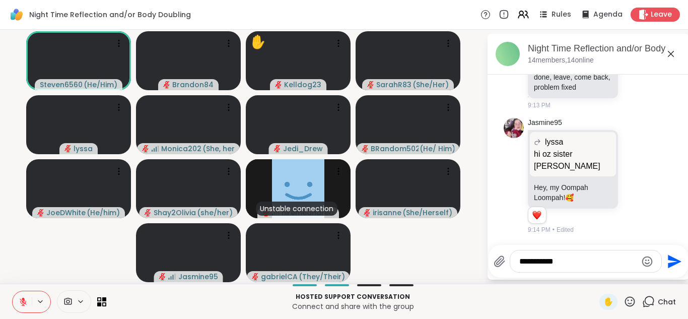
drag, startPoint x: 536, startPoint y: 261, endPoint x: 563, endPoint y: 261, distance: 27.7
click at [563, 261] on textarea "**********" at bounding box center [577, 261] width 117 height 10
type textarea "*"
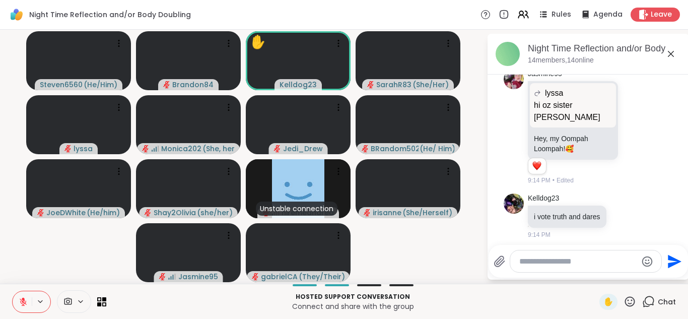
scroll to position [1646, 0]
